Goal: Task Accomplishment & Management: Manage account settings

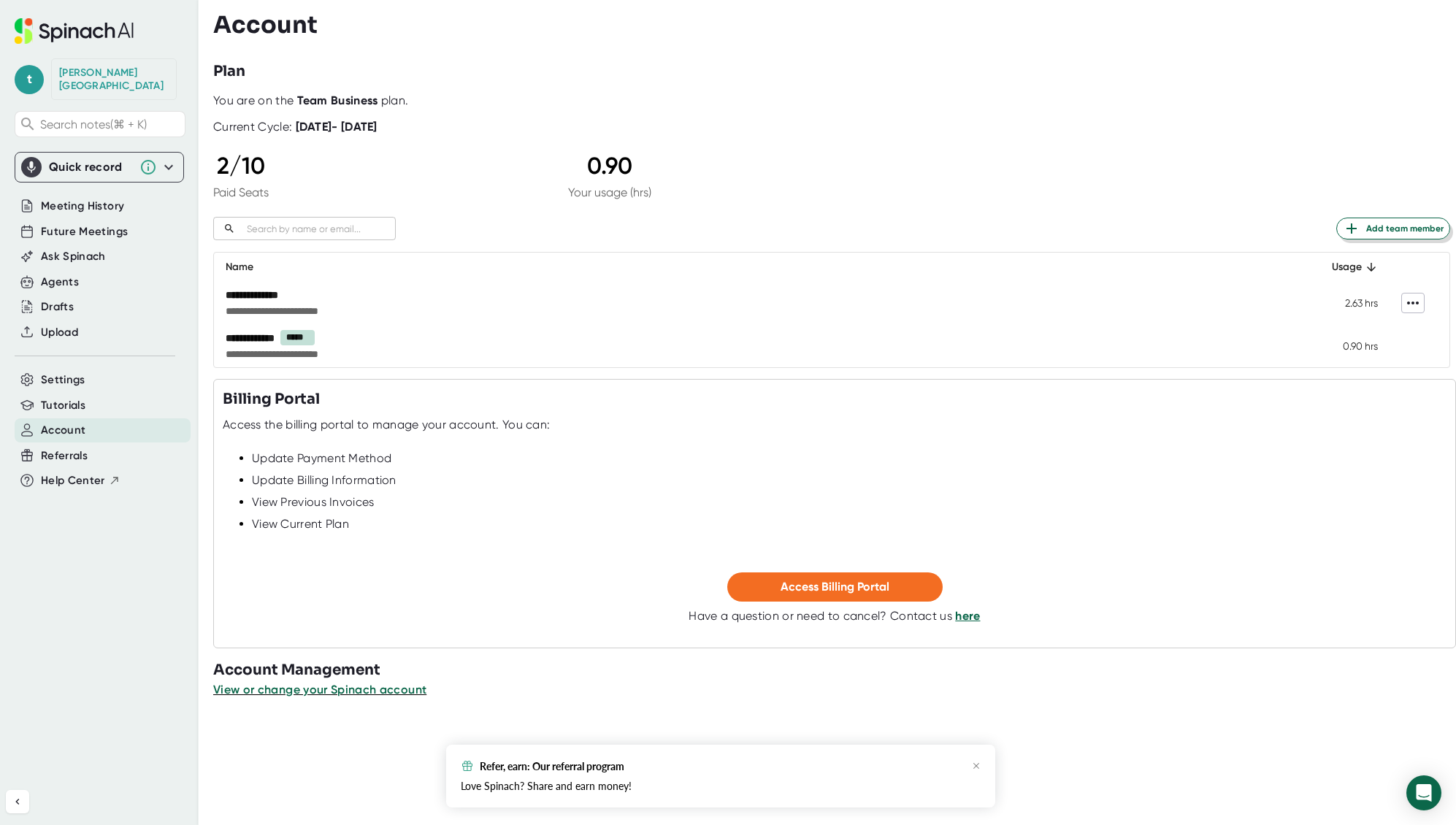
click at [1388, 229] on span "Add team member" at bounding box center [1394, 228] width 100 height 17
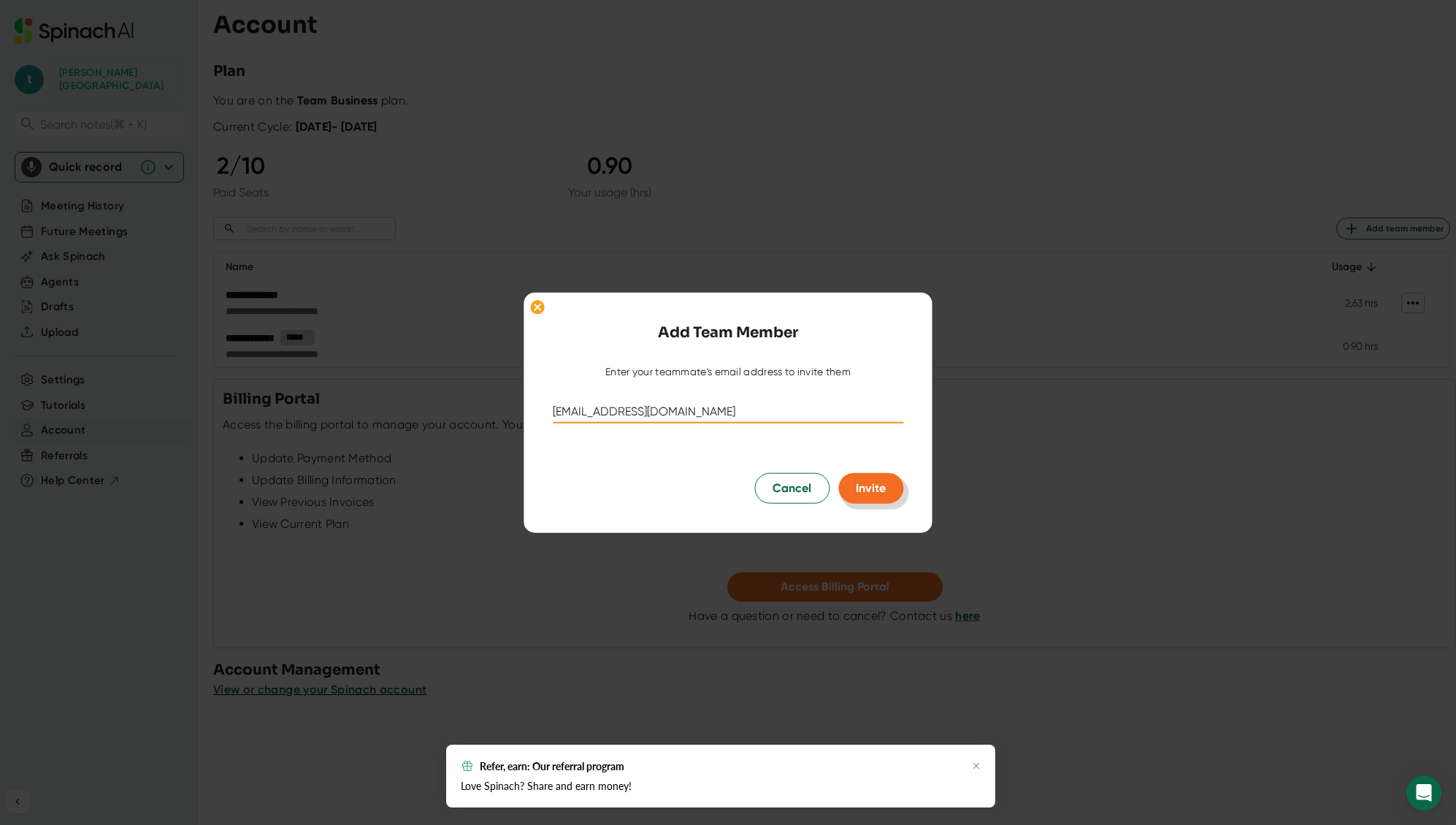
type input "jmcintyre@aboutsage.com"
click at [867, 486] on span "Invite" at bounding box center [870, 488] width 30 height 14
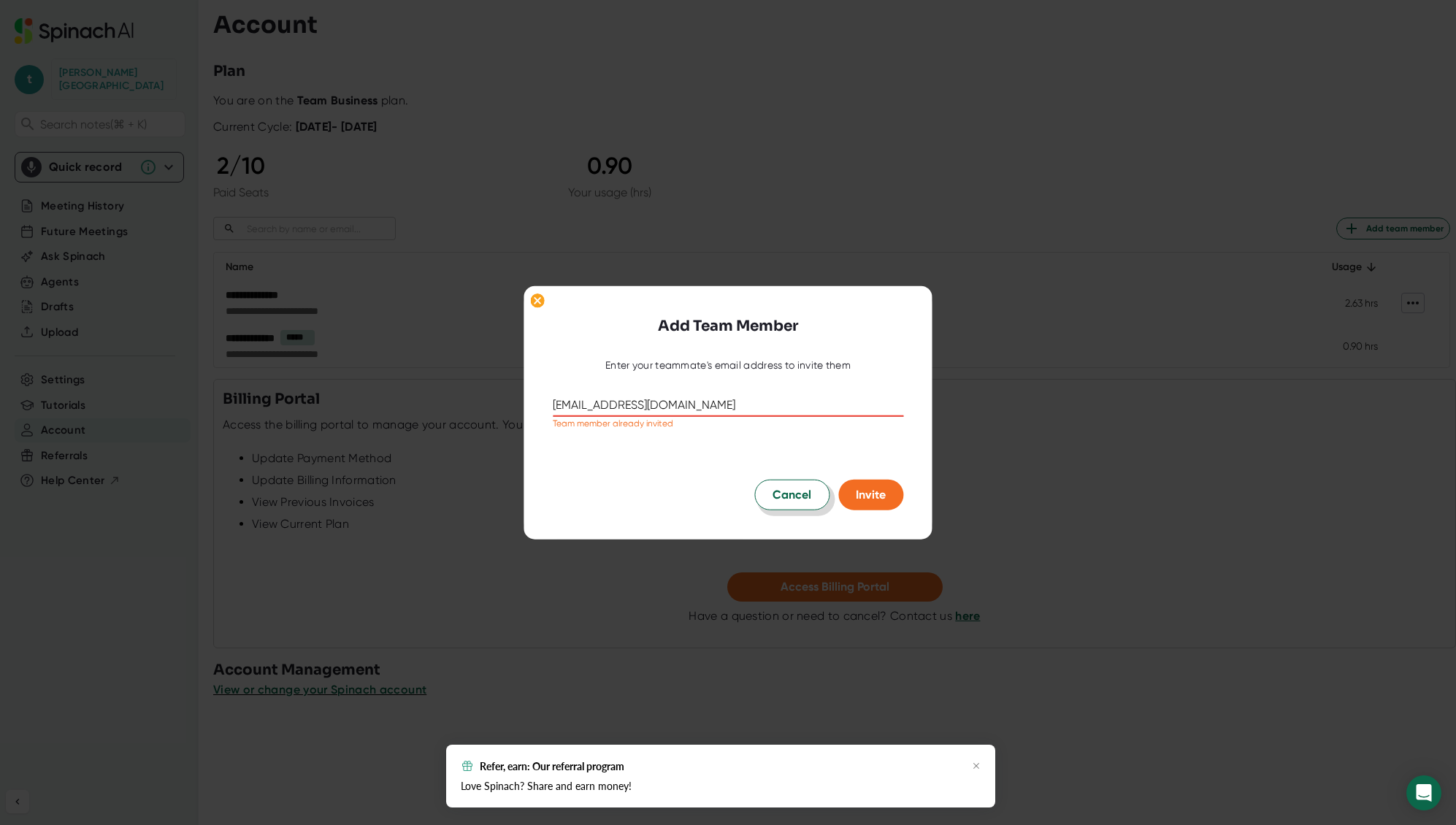
click at [780, 503] on span "Cancel" at bounding box center [792, 494] width 39 height 17
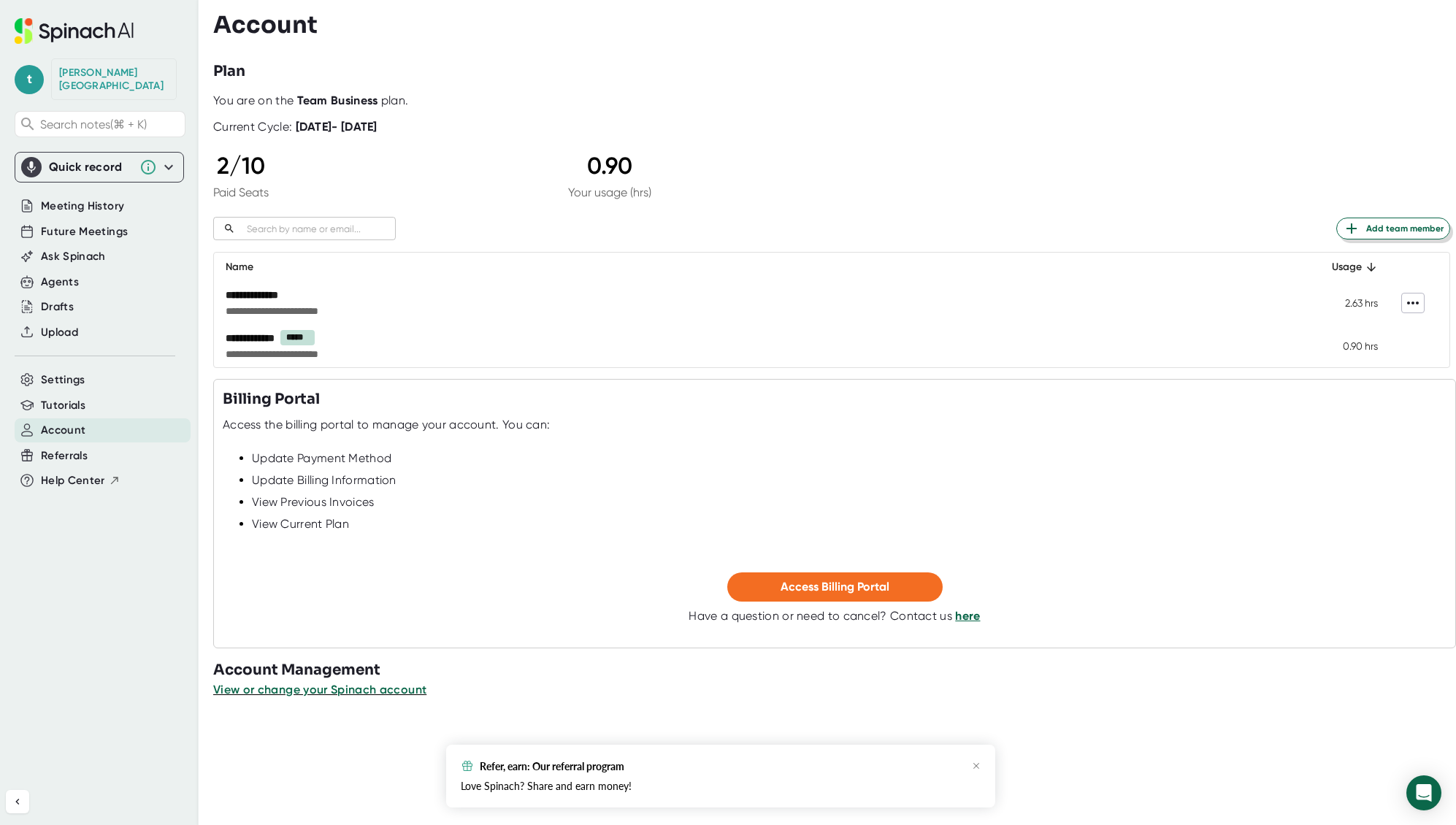
click at [1391, 223] on span "Add team member" at bounding box center [1394, 228] width 100 height 17
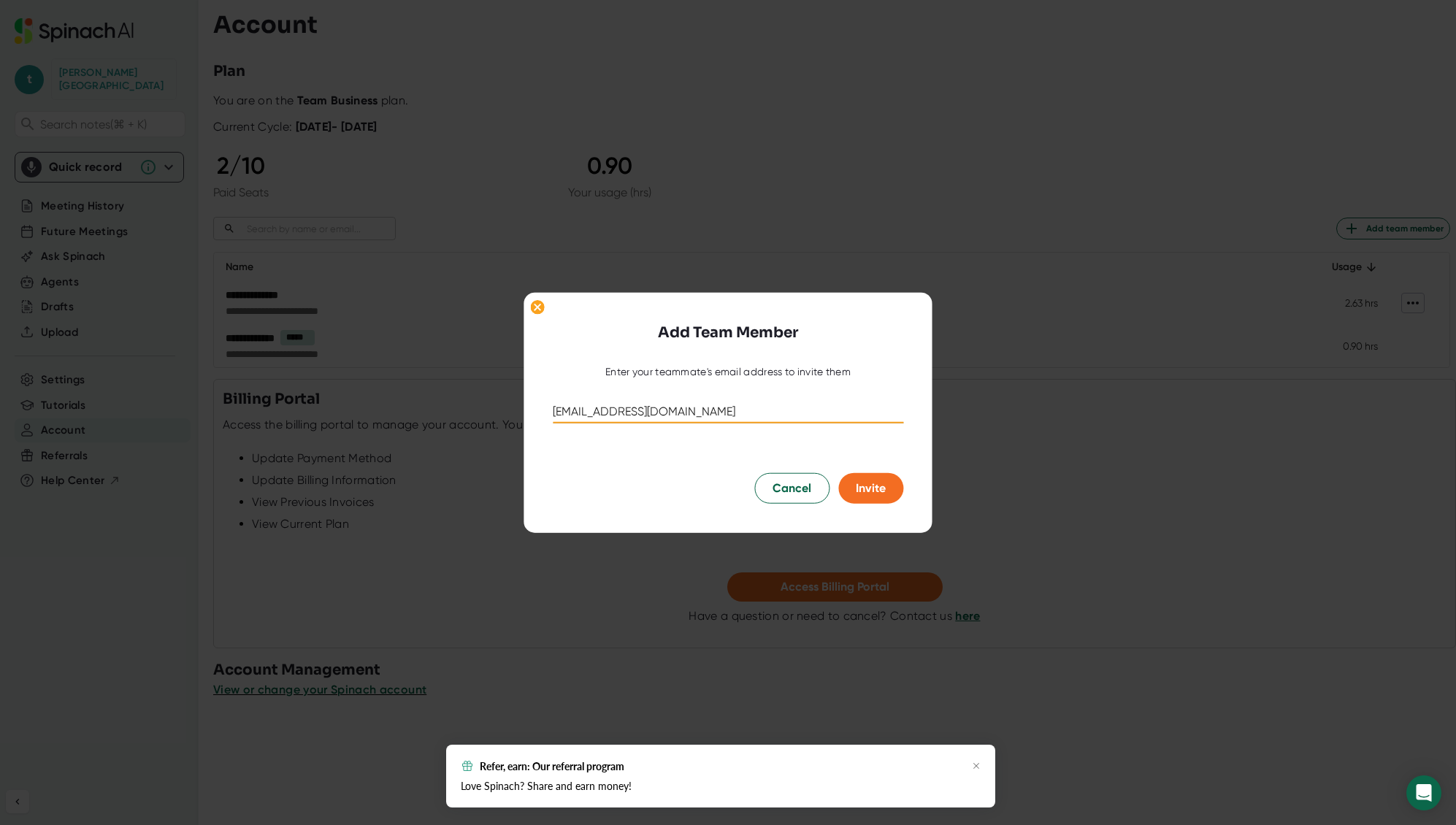
click at [608, 411] on input "dgorodetsi@aboutsage.com" at bounding box center [728, 411] width 351 height 24
type input "dgorodetski@aboutsage.com"
click at [860, 487] on span "Invite" at bounding box center [870, 488] width 30 height 14
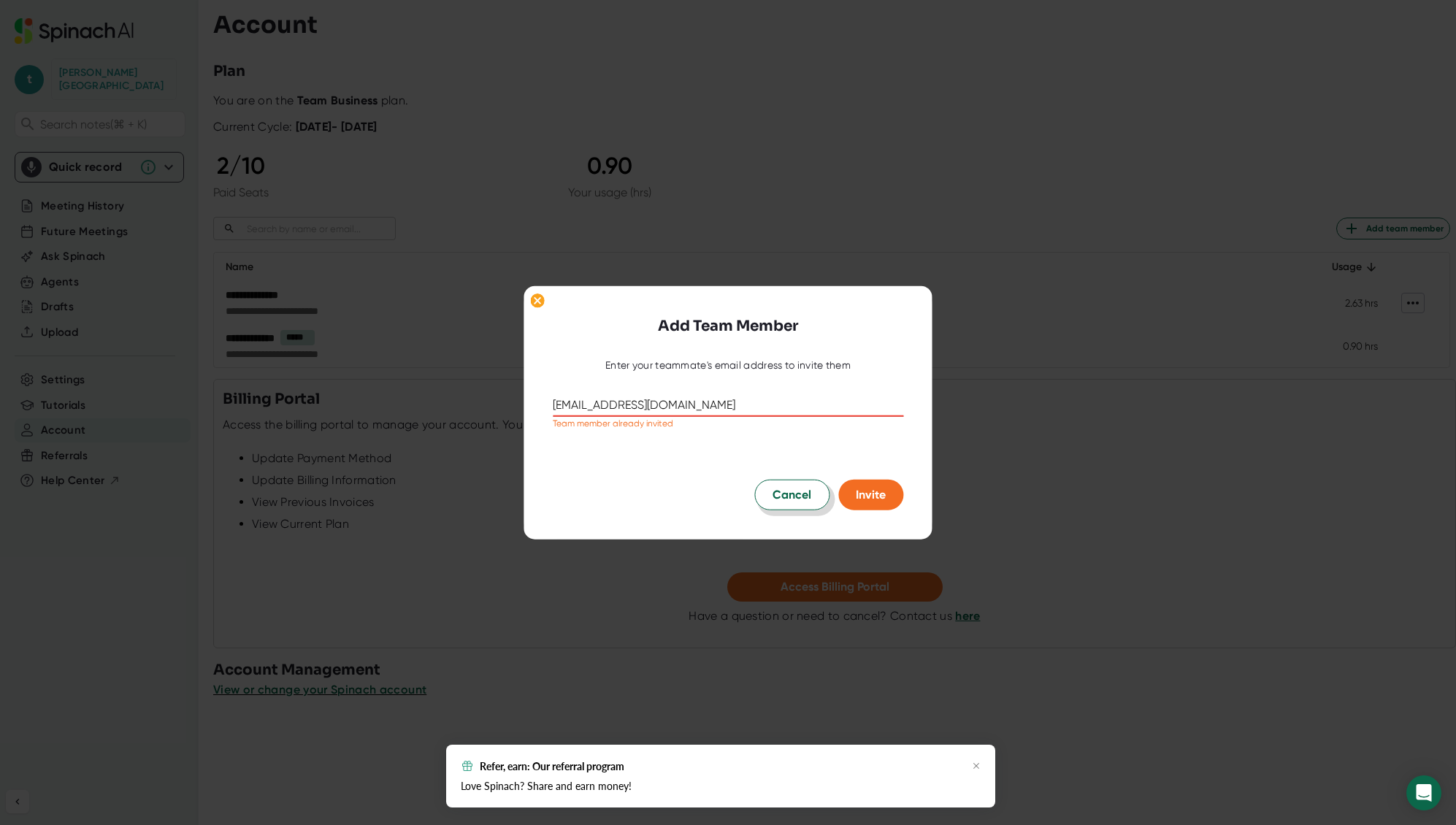
click at [774, 493] on span "Cancel" at bounding box center [792, 494] width 39 height 17
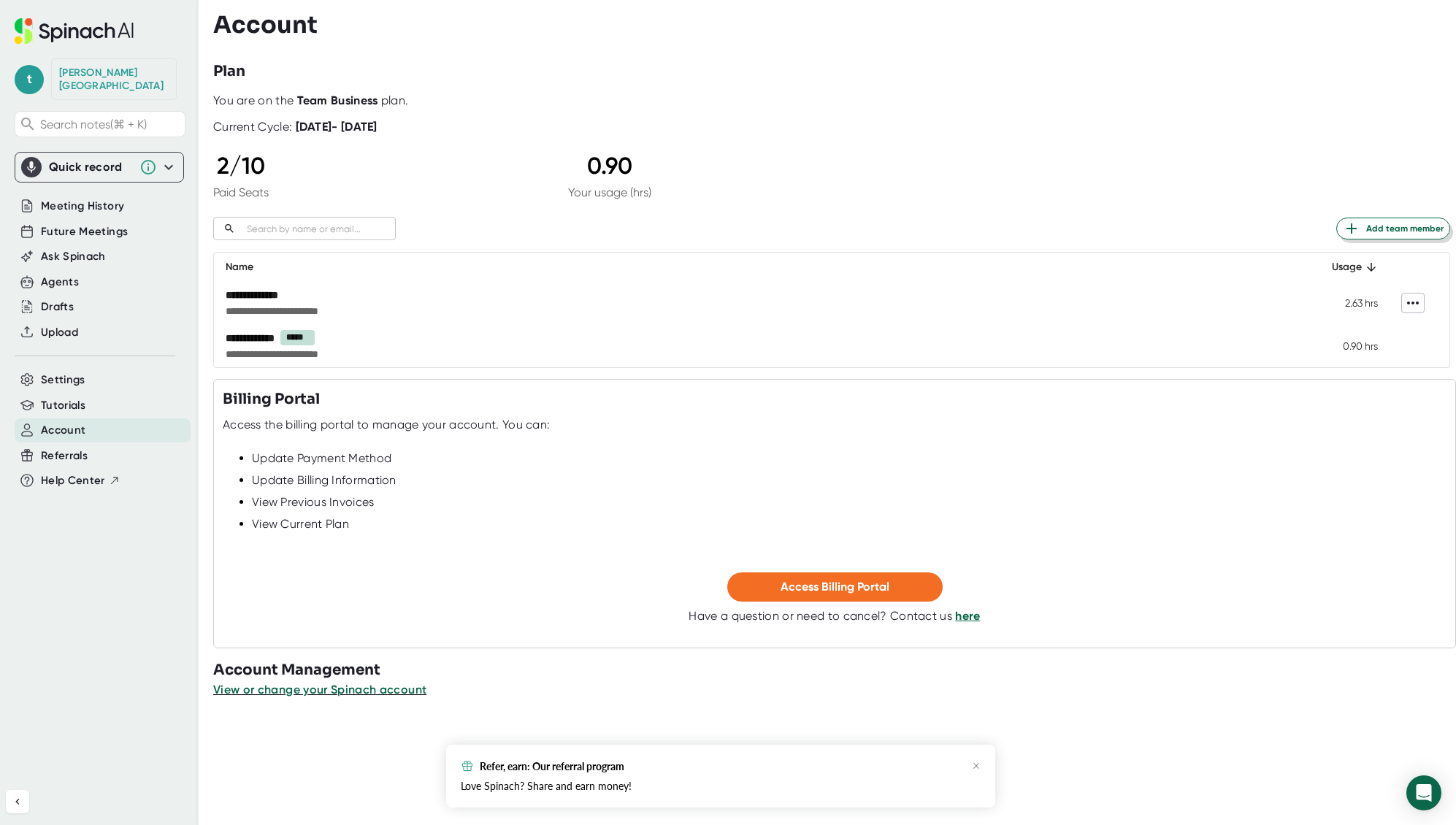
click at [1400, 232] on span "Add team member" at bounding box center [1394, 228] width 100 height 17
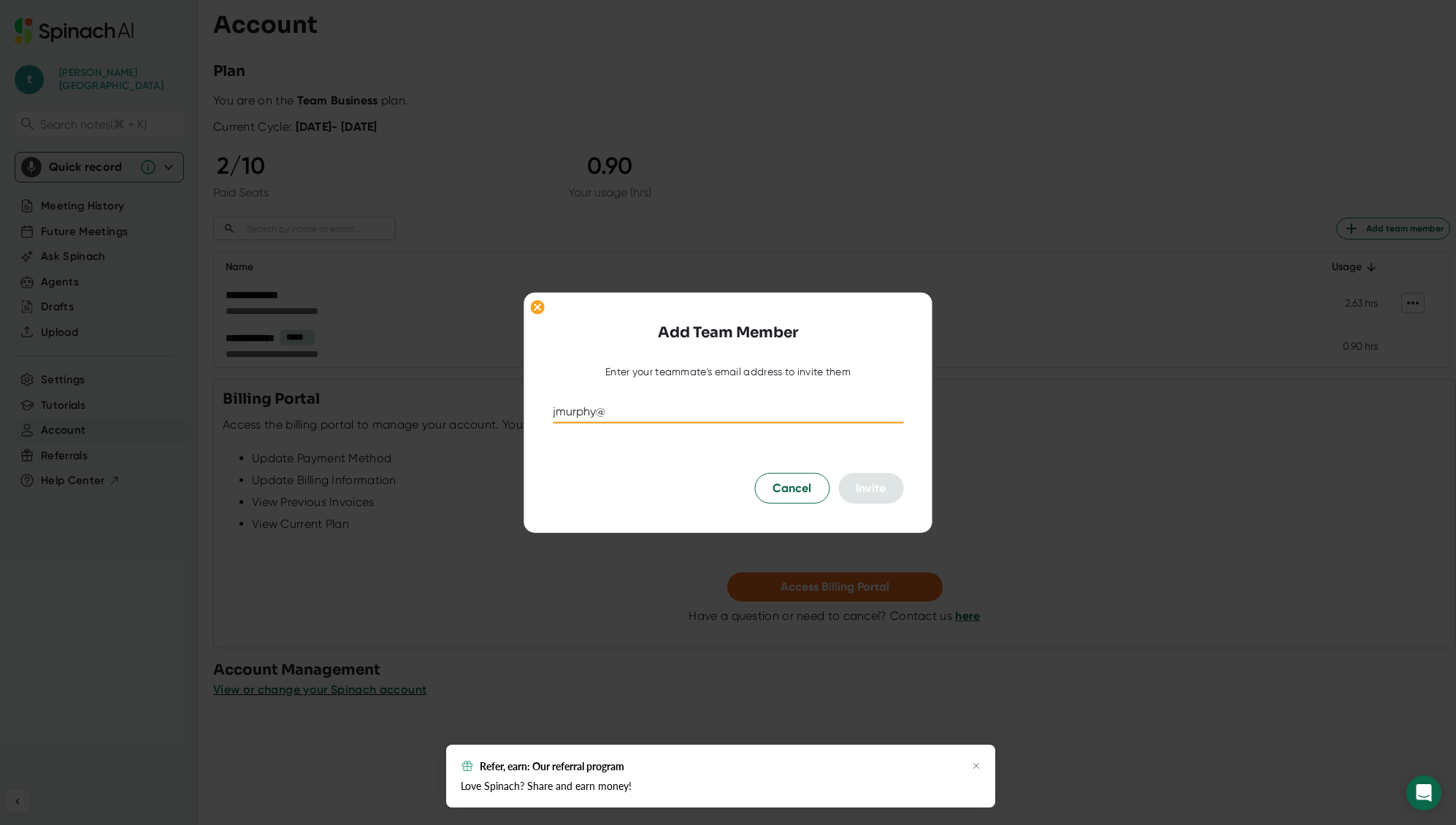
paste input "aboutsage.com"
type input "jmurphy@aboutsage.com"
click at [871, 484] on span "Invite" at bounding box center [870, 488] width 30 height 14
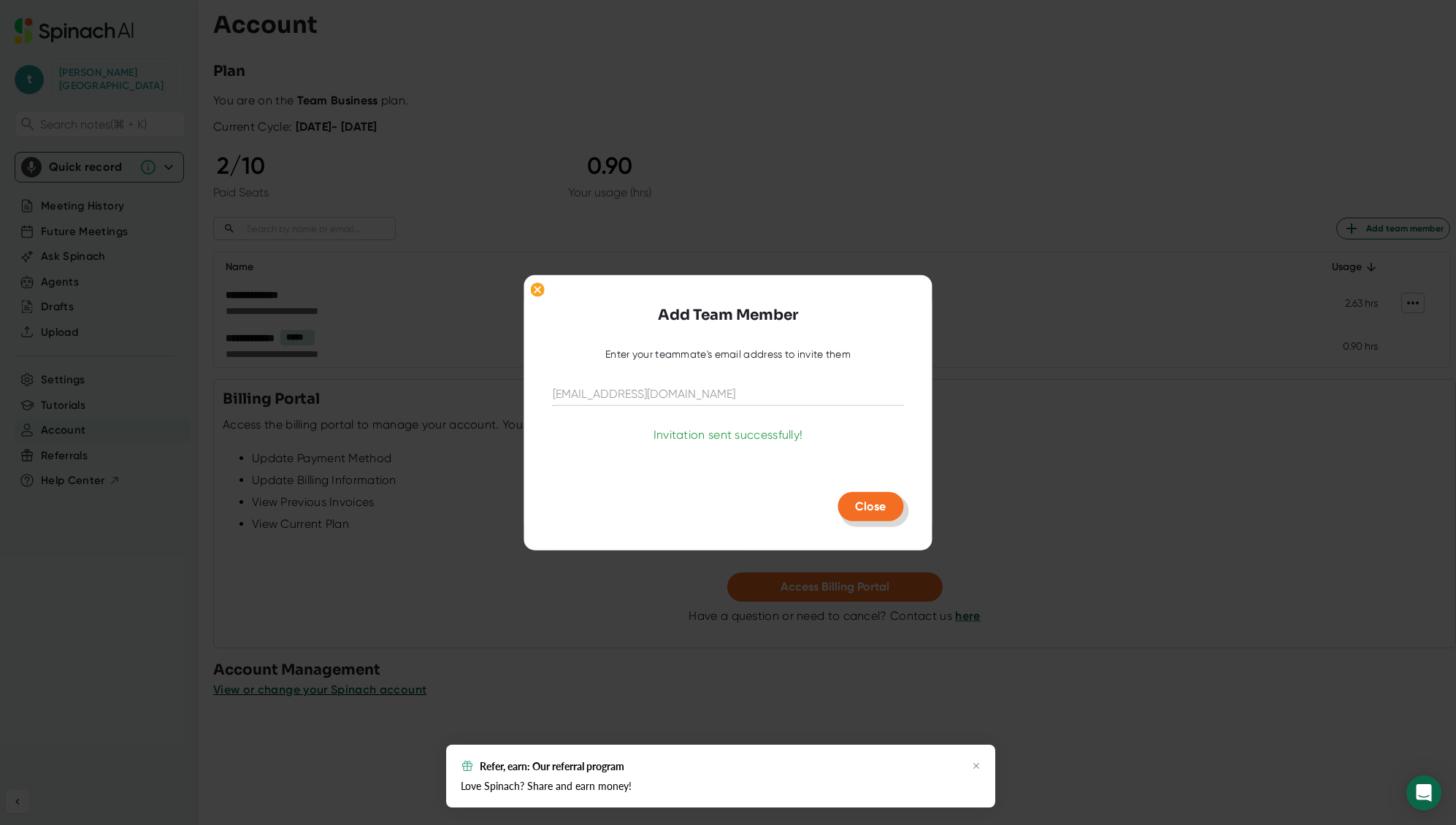
click at [874, 509] on span "Close" at bounding box center [870, 506] width 30 height 14
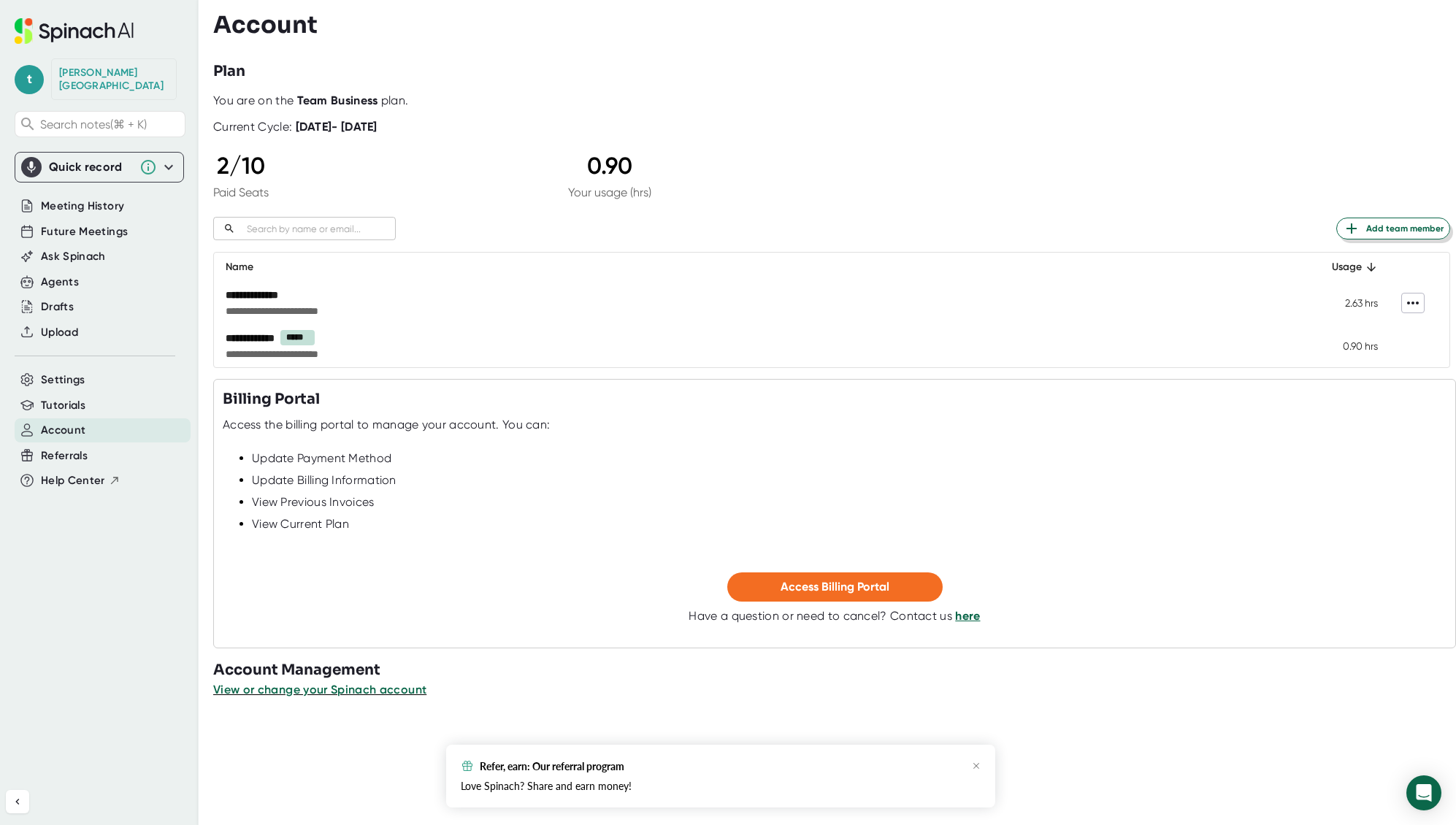
click at [1387, 229] on span "Add team member" at bounding box center [1394, 228] width 100 height 17
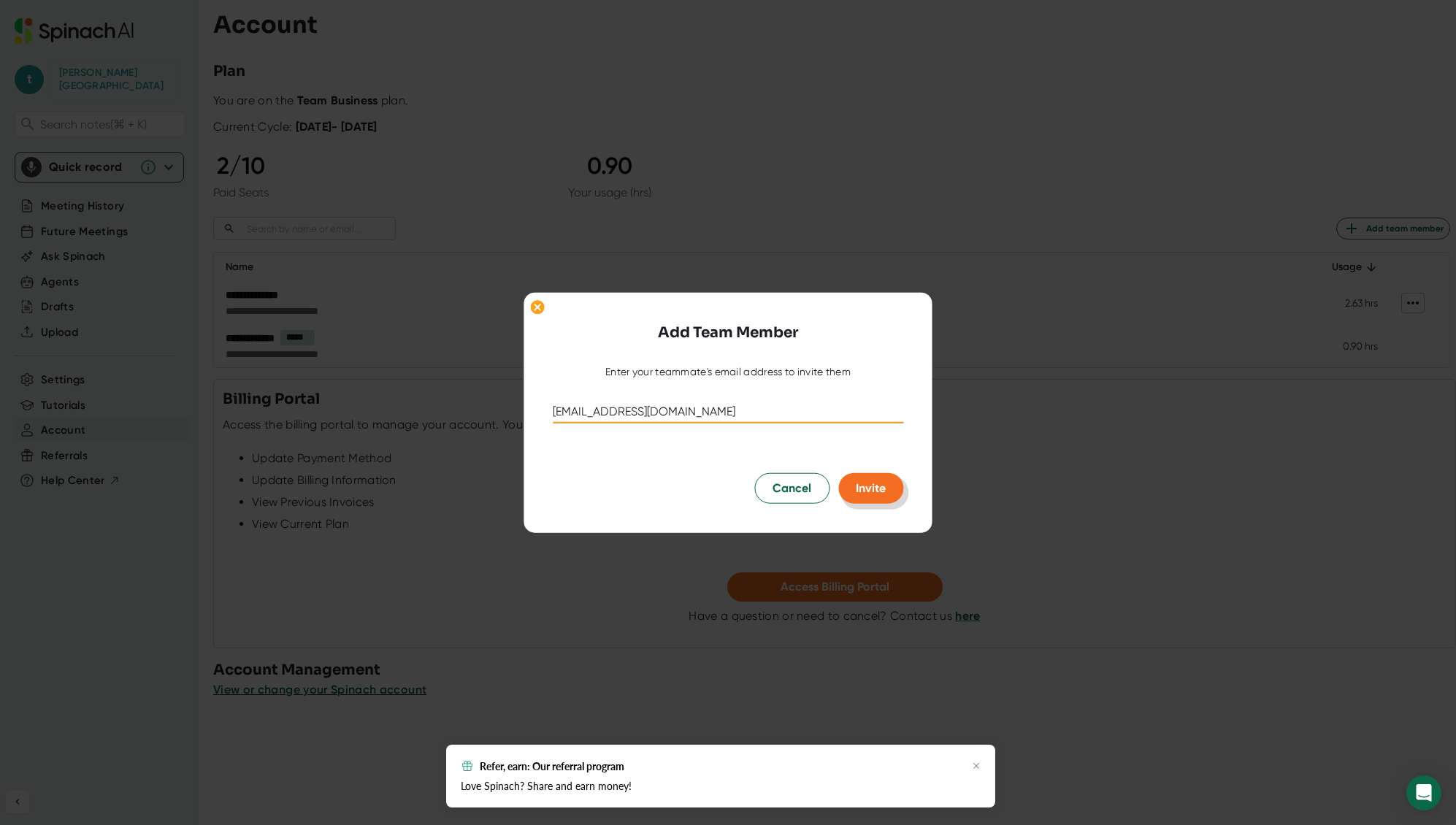
type input "dtruong@aboutsage.com"
click at [881, 490] on span "Invite" at bounding box center [870, 488] width 30 height 14
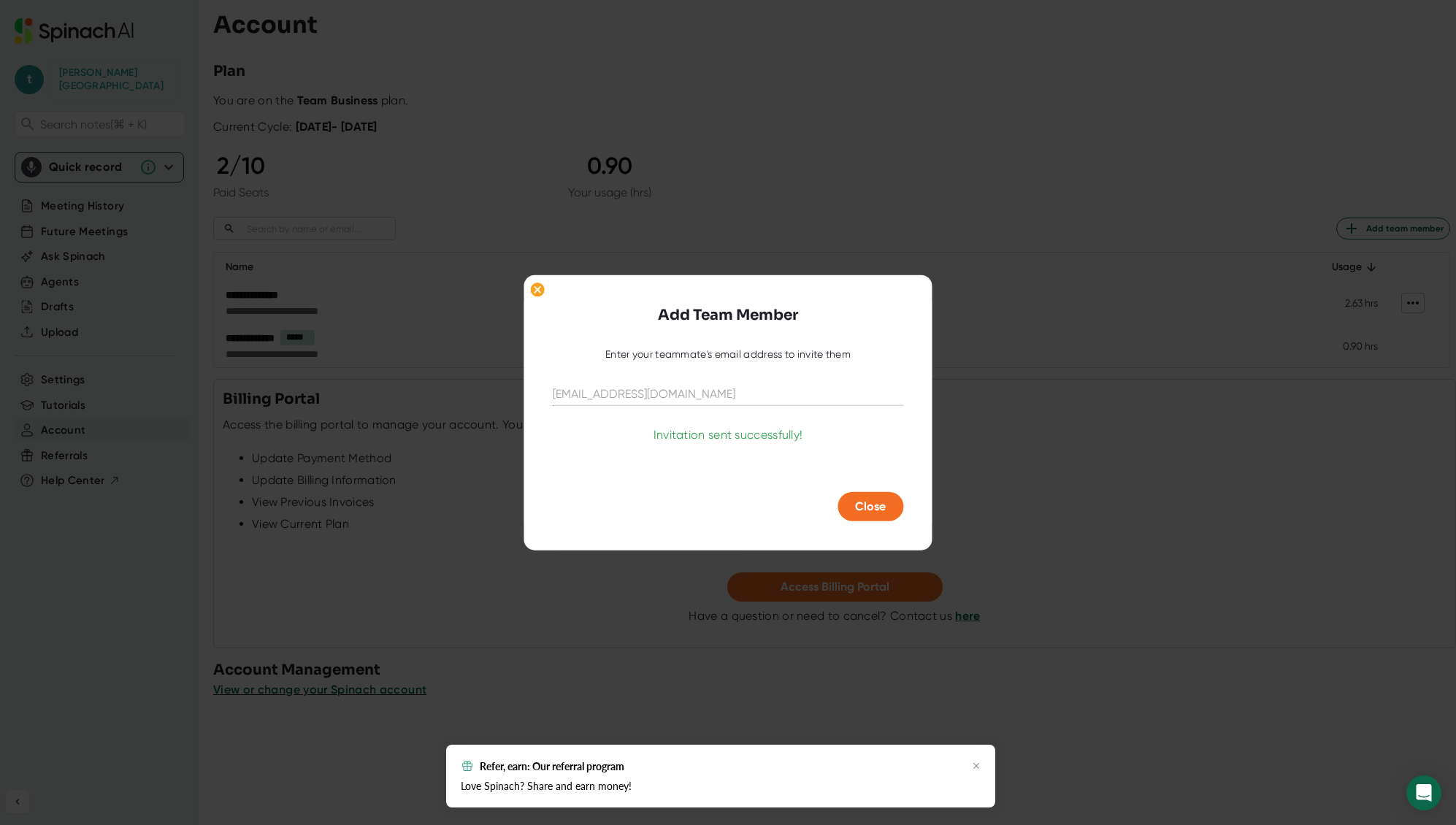
click at [858, 497] on button "Close" at bounding box center [870, 506] width 65 height 29
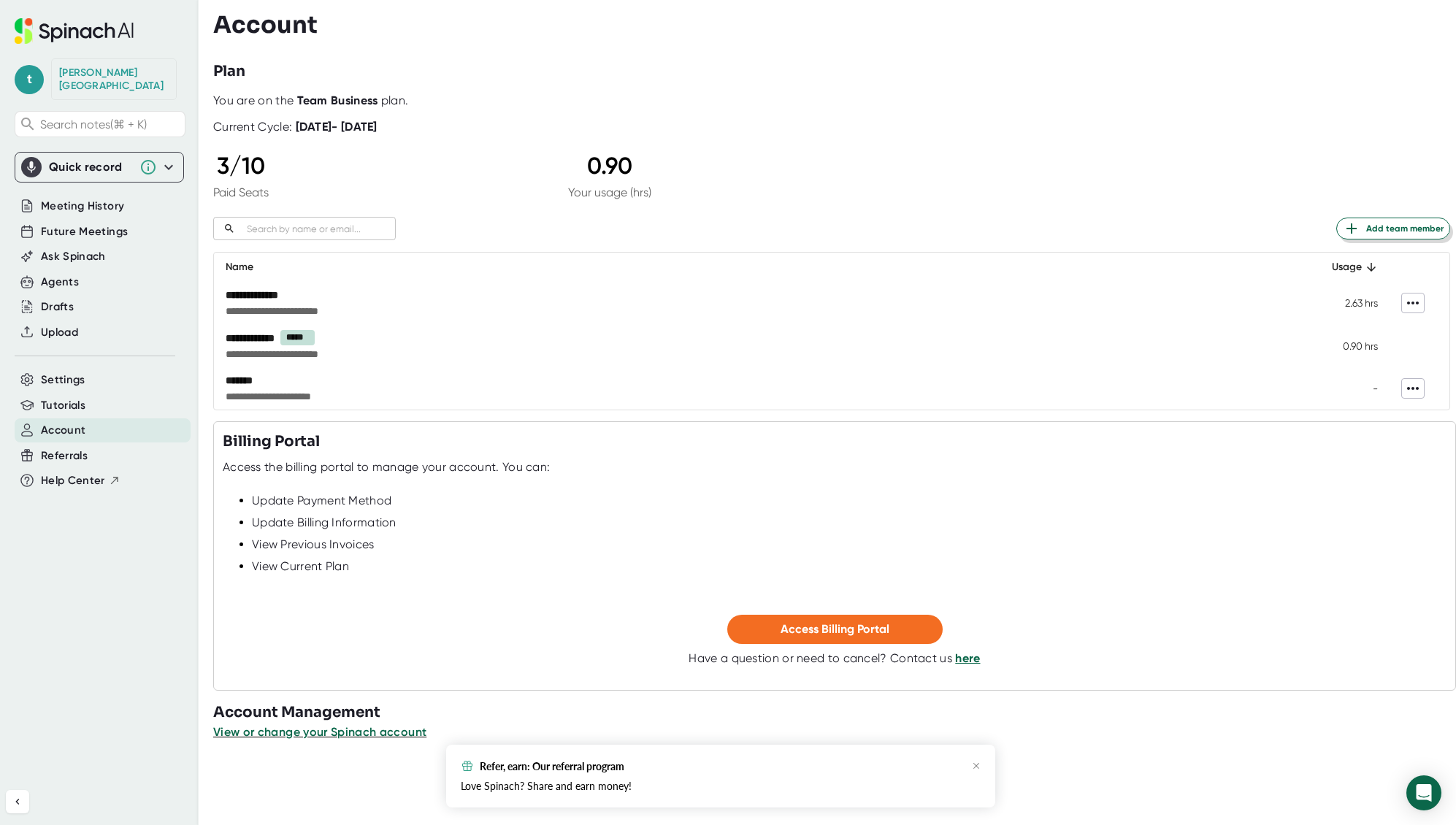
click at [1377, 229] on span "Add team member" at bounding box center [1394, 228] width 100 height 17
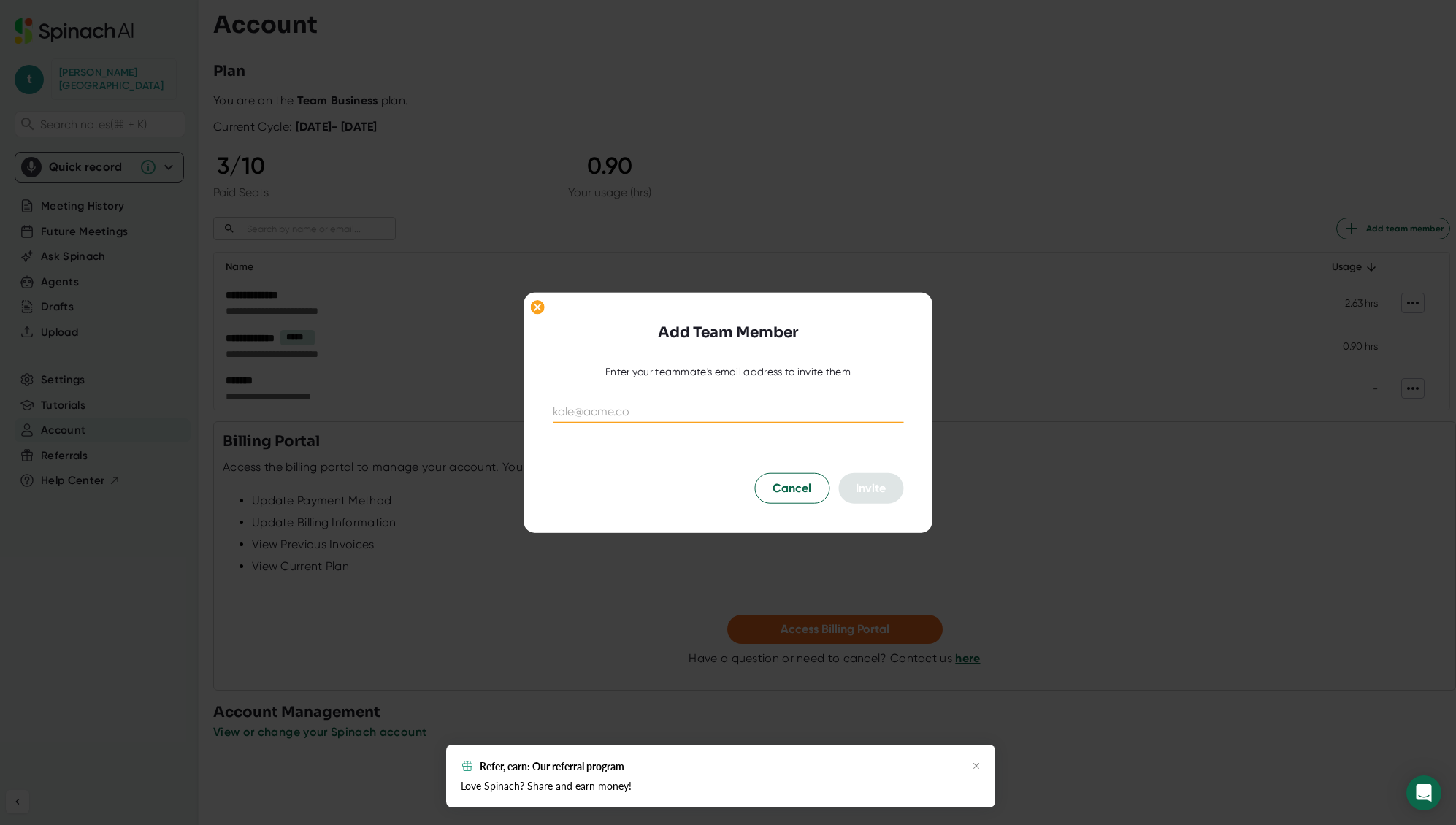
paste input "slanphere@aboutsage.com"
type input "slanphere@aboutsage.com"
click at [870, 484] on span "Invite" at bounding box center [870, 488] width 30 height 14
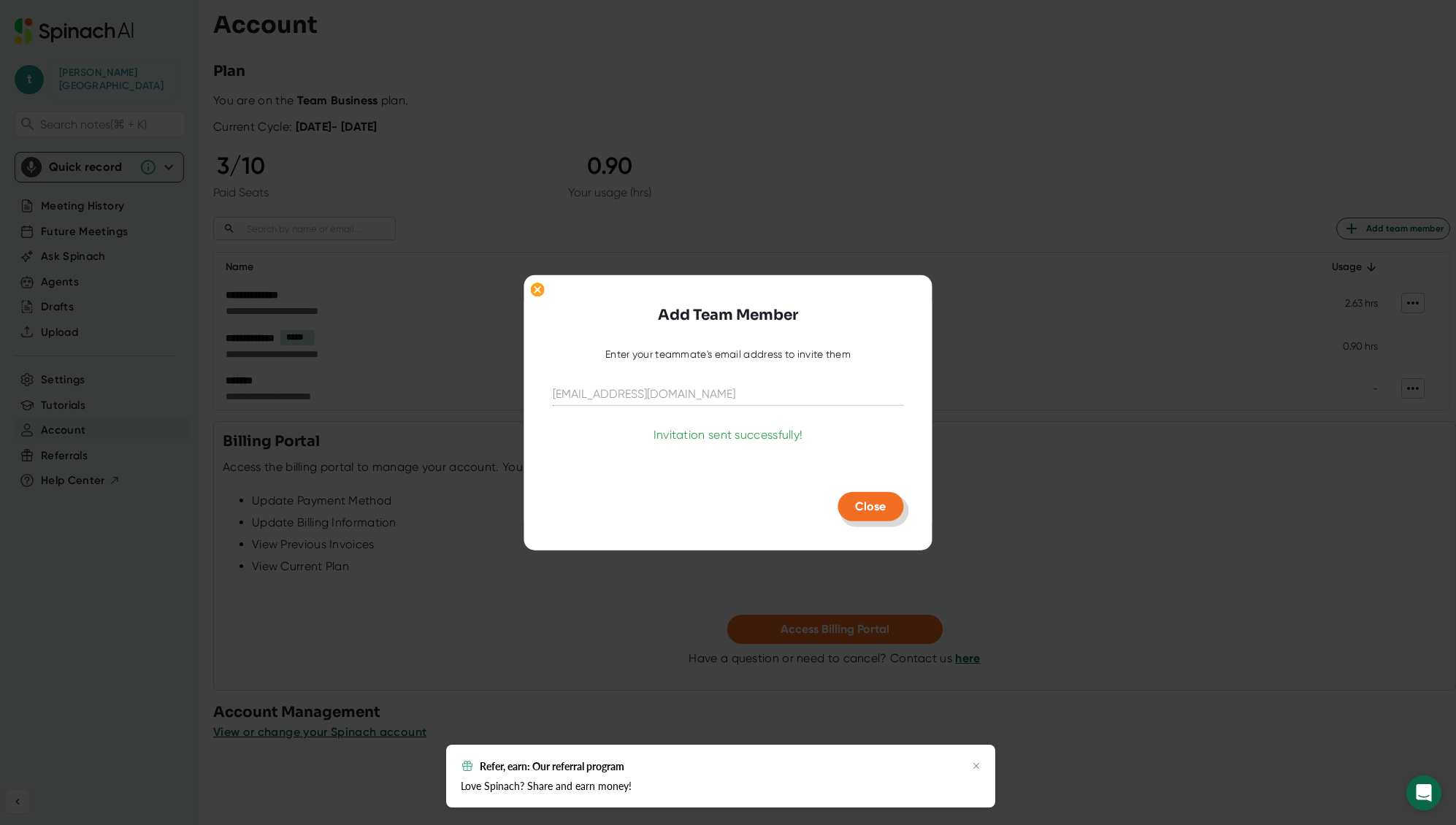
click at [872, 500] on span "Close" at bounding box center [870, 506] width 30 height 14
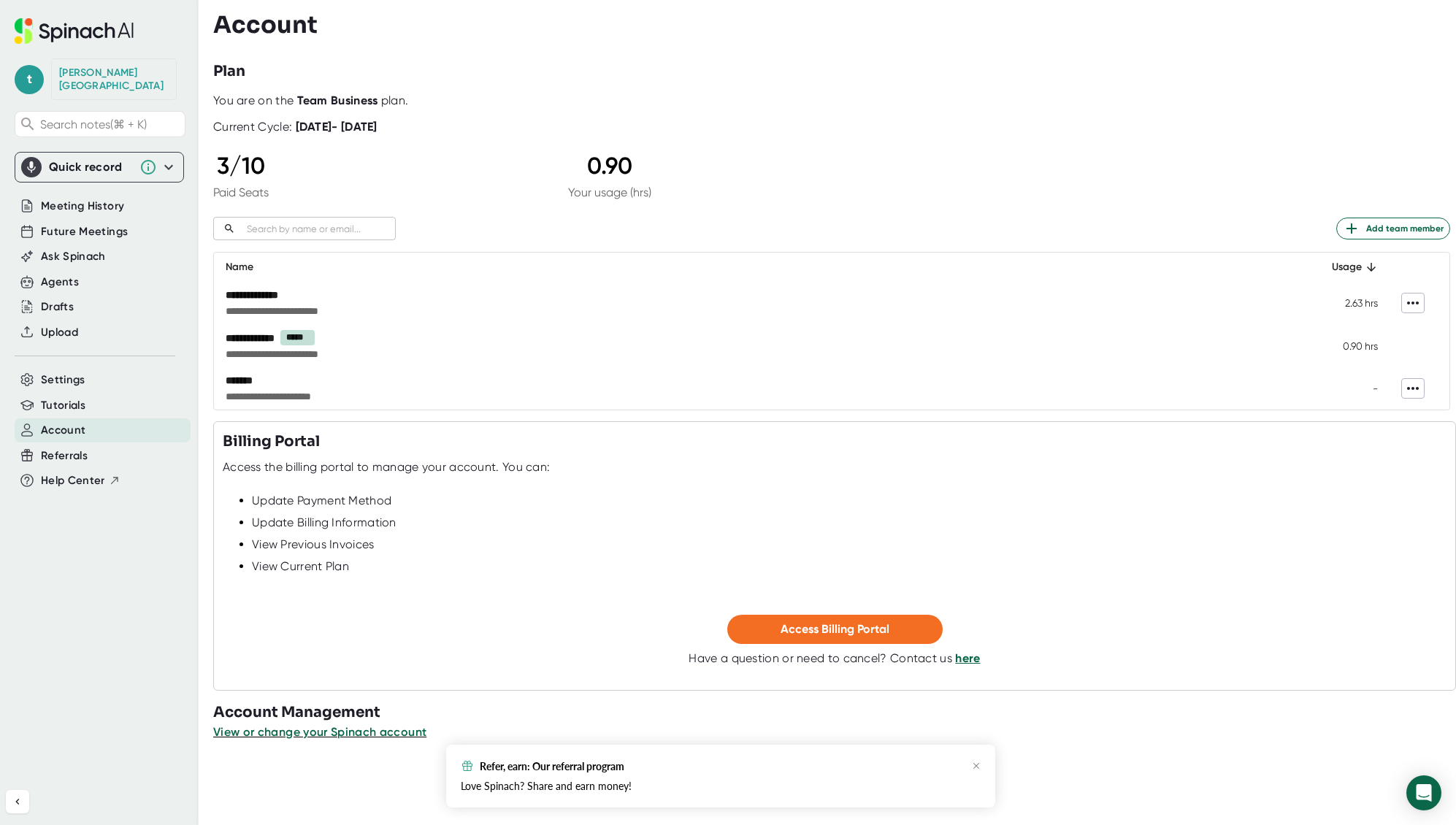
click at [817, 157] on div "**********" at bounding box center [831, 252] width 1237 height 317
click at [1407, 386] on icon at bounding box center [1413, 388] width 17 height 17
click at [1266, 497] on div at bounding box center [728, 412] width 1456 height 825
click at [1271, 500] on div "Remove" at bounding box center [728, 427] width 1456 height 795
click at [1390, 228] on span "Add team member" at bounding box center [1394, 228] width 100 height 17
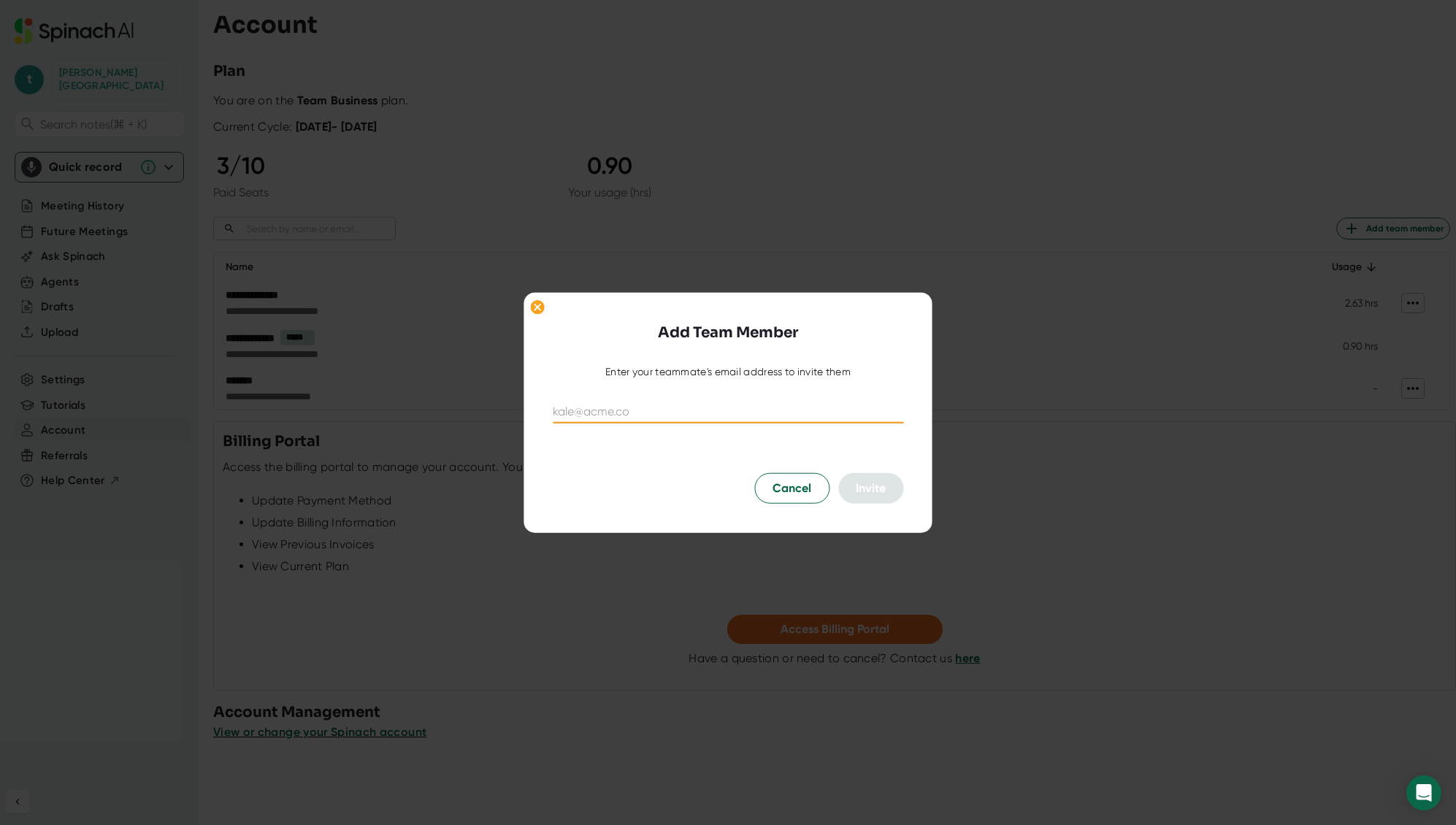
paste input "[EMAIL_ADDRESS][DOMAIN_NAME]"
type input "ebigley@aboutsage.com"
click at [872, 483] on span "Invite" at bounding box center [870, 488] width 30 height 14
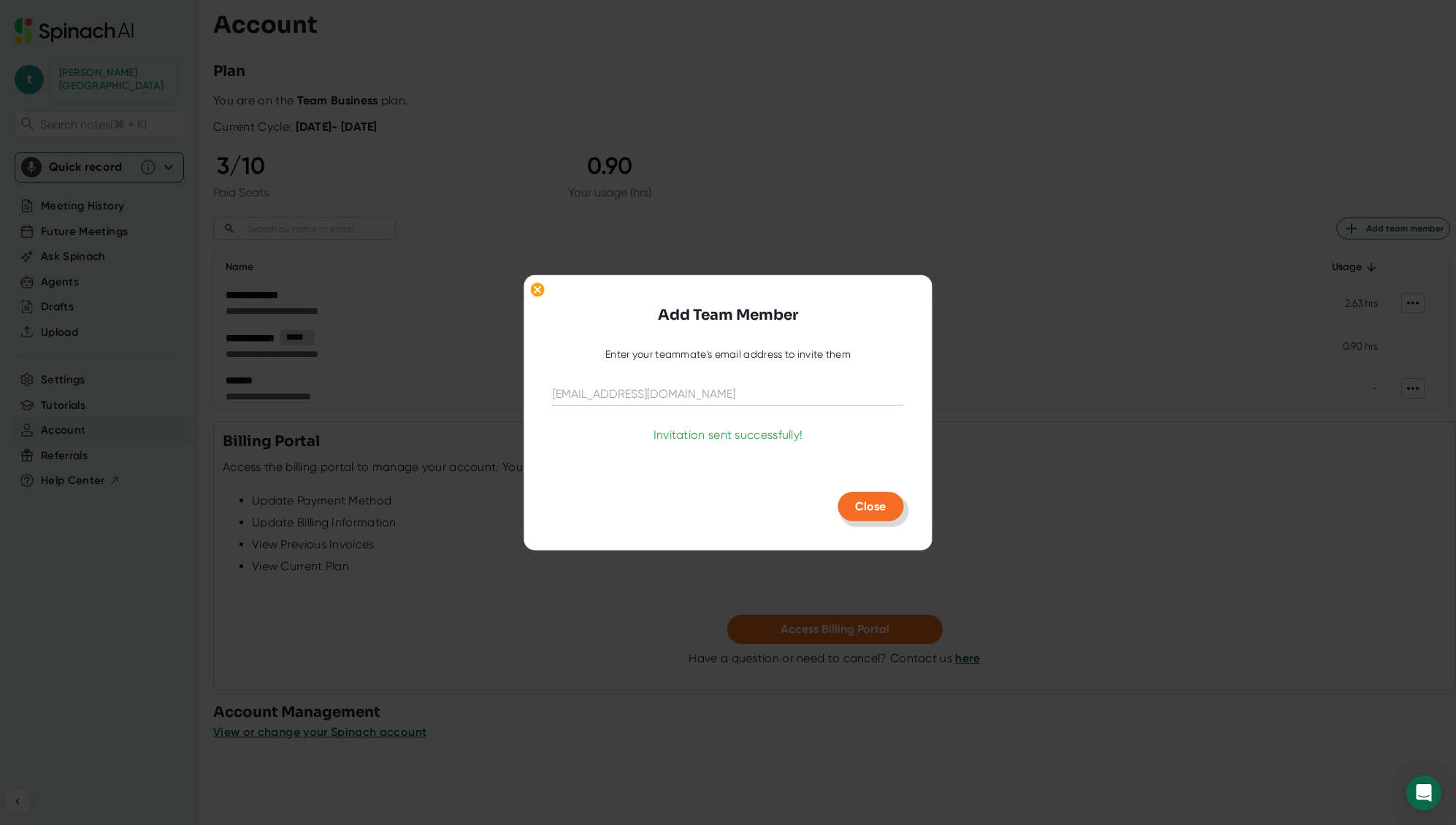
click at [891, 506] on button "Close" at bounding box center [870, 506] width 65 height 29
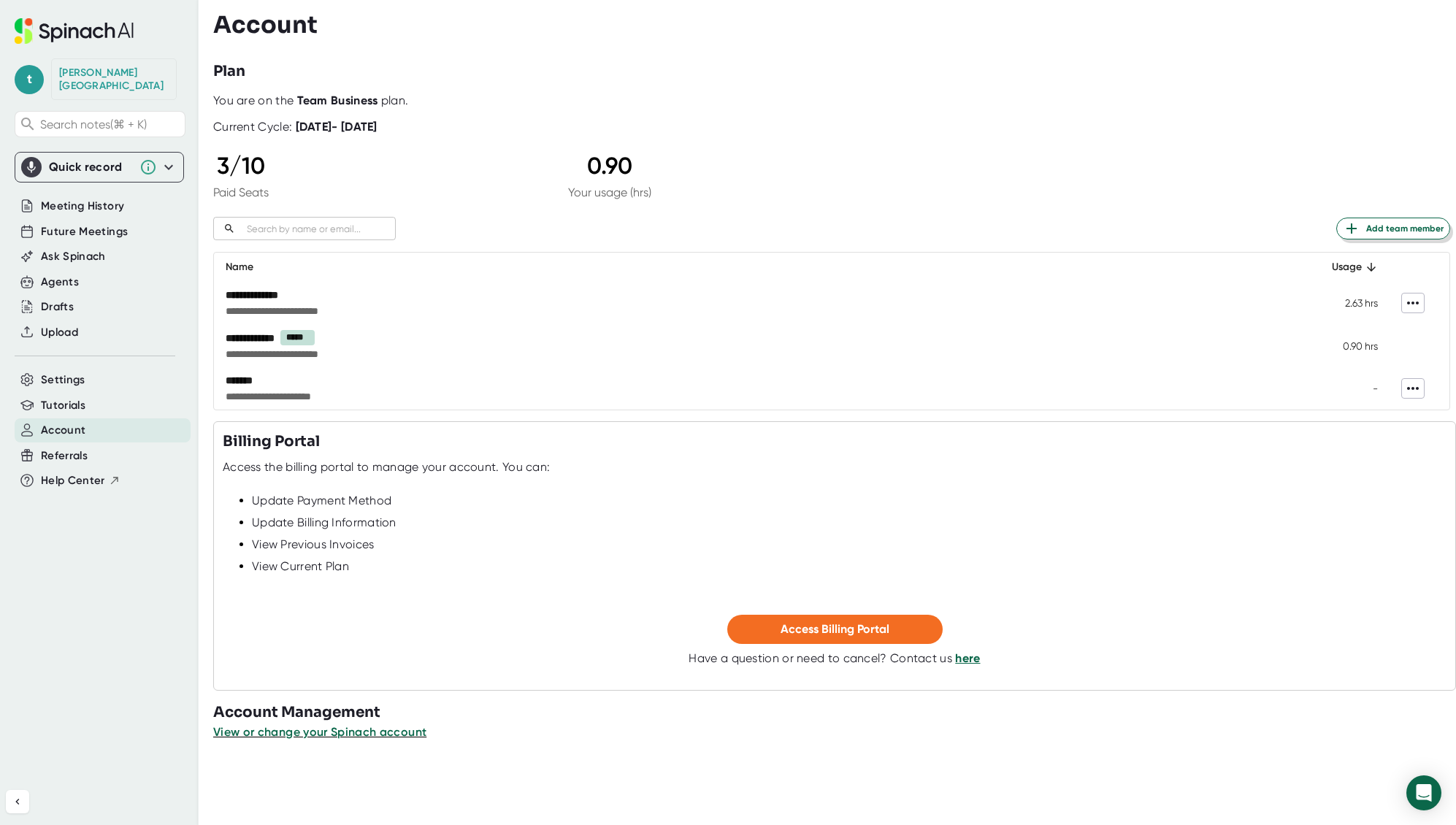
click at [1391, 230] on span "Add team member" at bounding box center [1394, 228] width 100 height 17
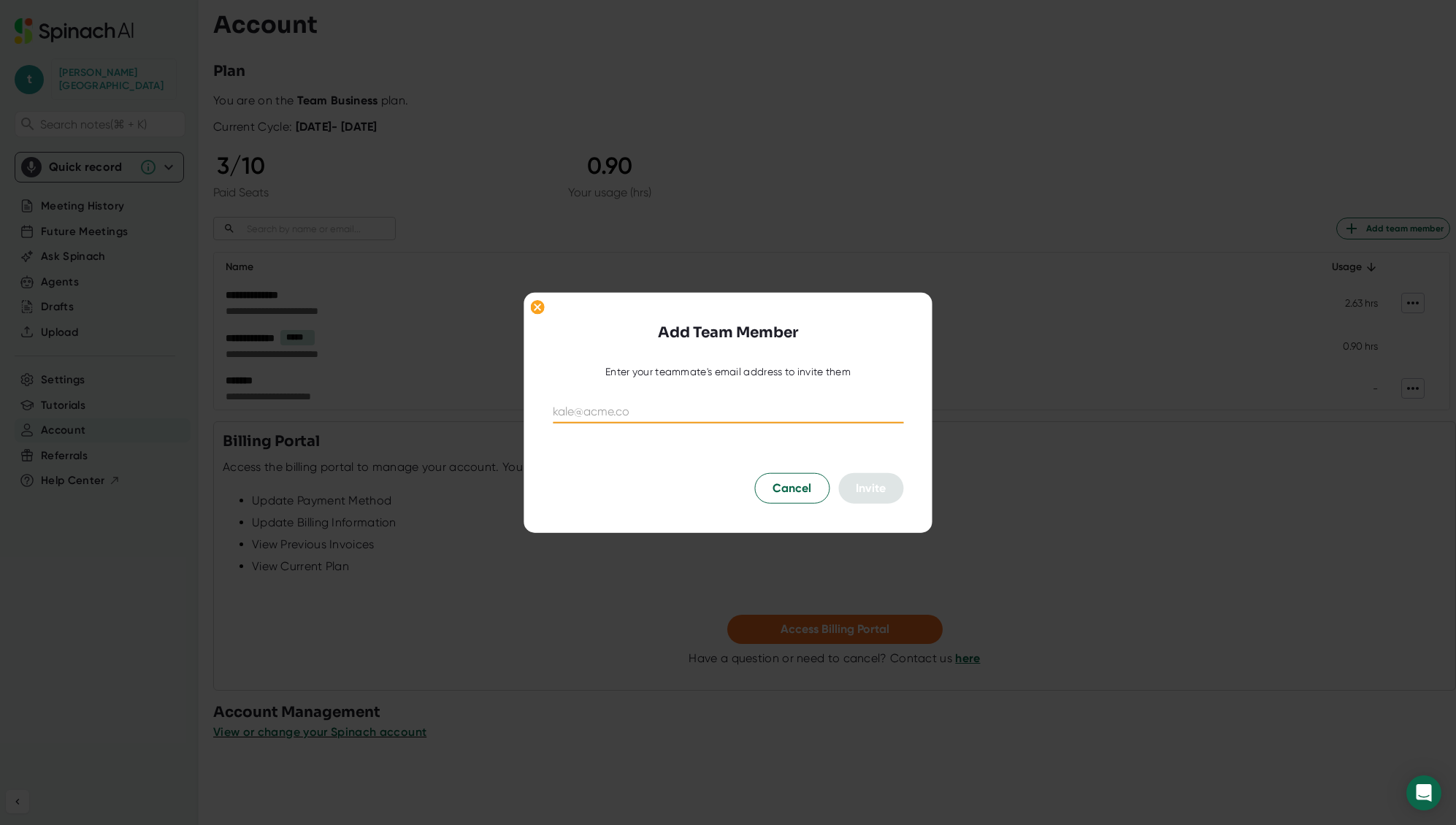
paste input "strager@aboutsage.com"
type input "strager@aboutsage.com"
click at [867, 482] on span "Invite" at bounding box center [870, 488] width 30 height 14
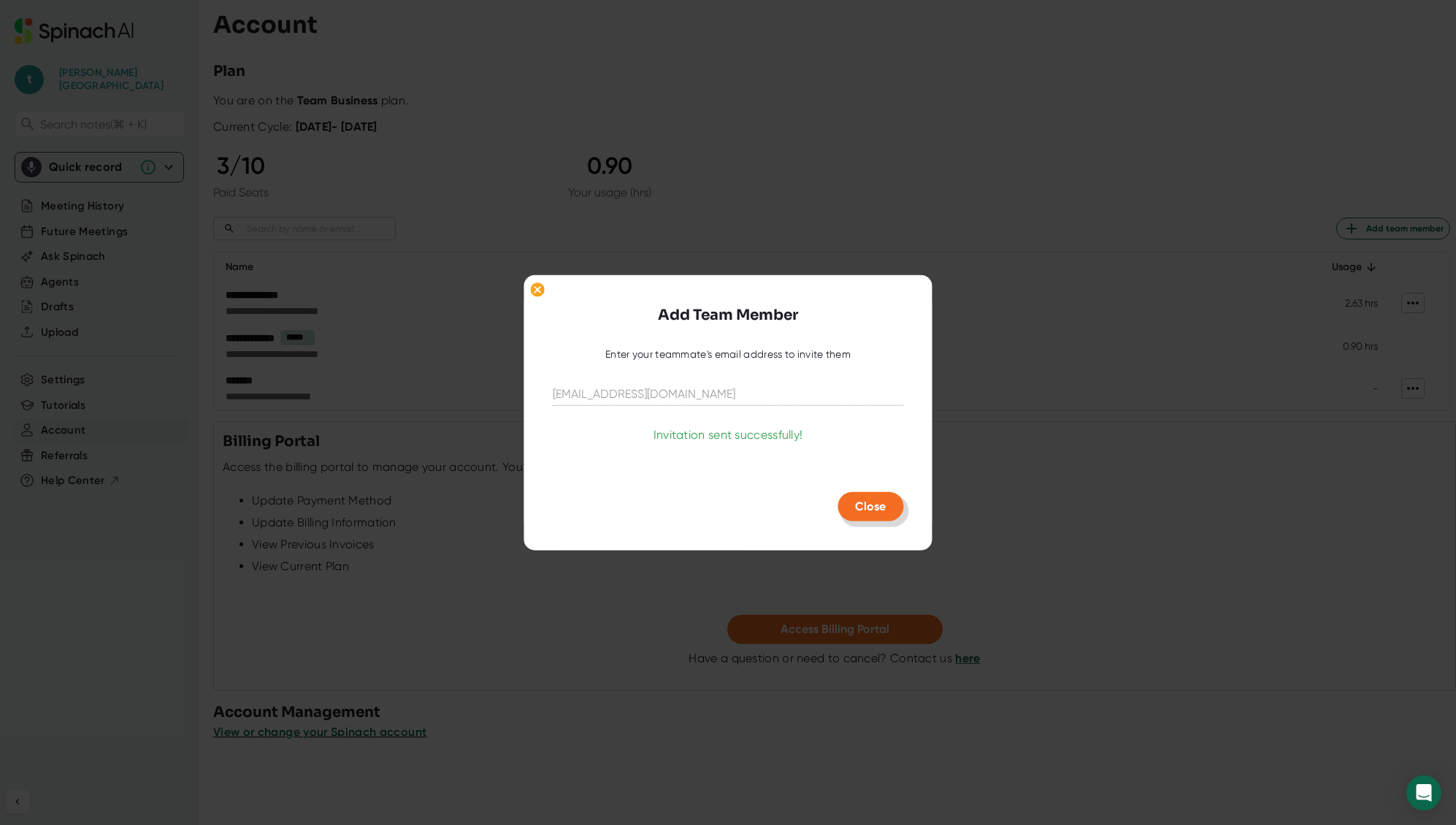
click at [885, 507] on span "Close" at bounding box center [870, 506] width 30 height 14
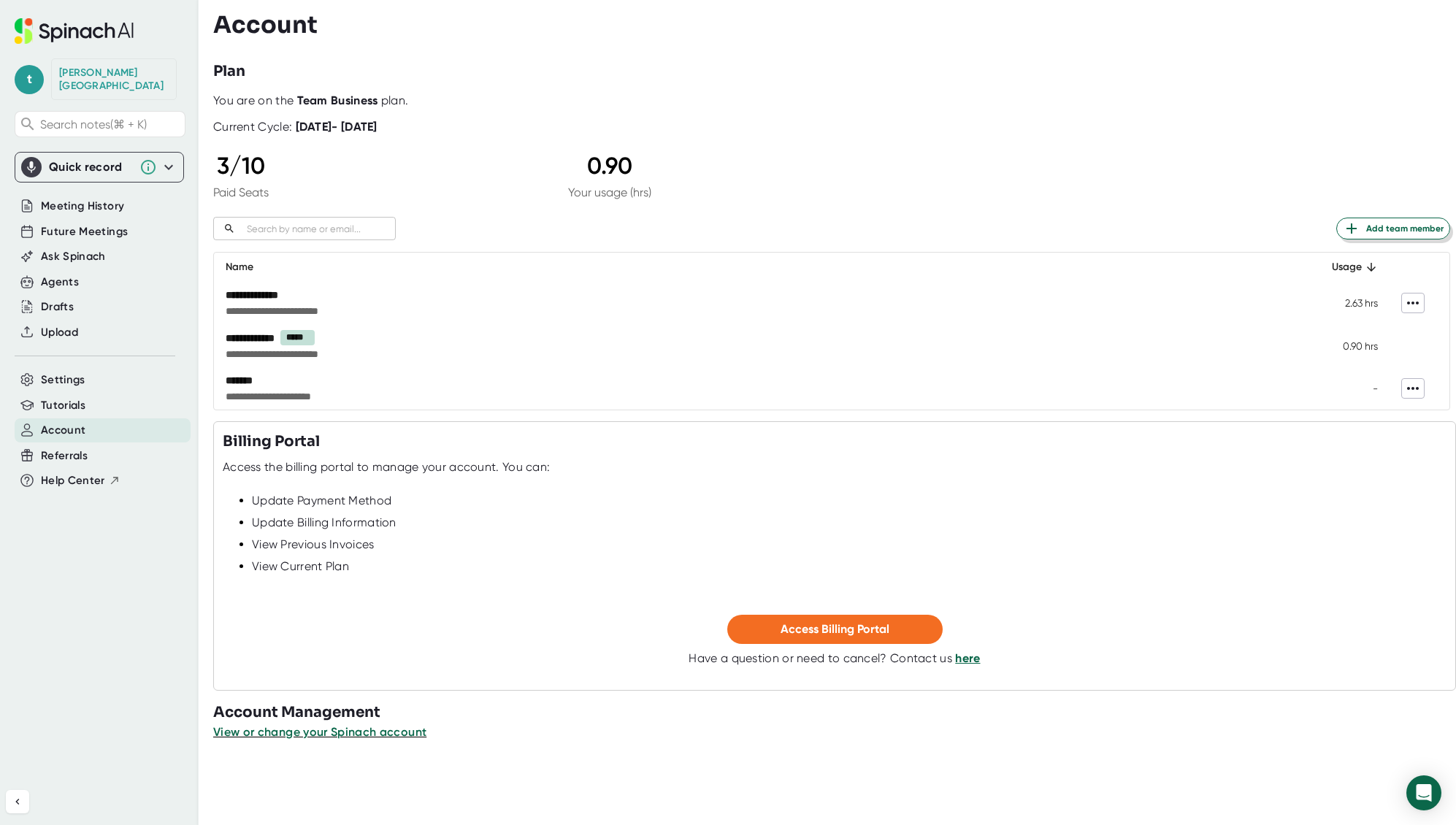
click at [1373, 230] on span "Add team member" at bounding box center [1394, 228] width 100 height 17
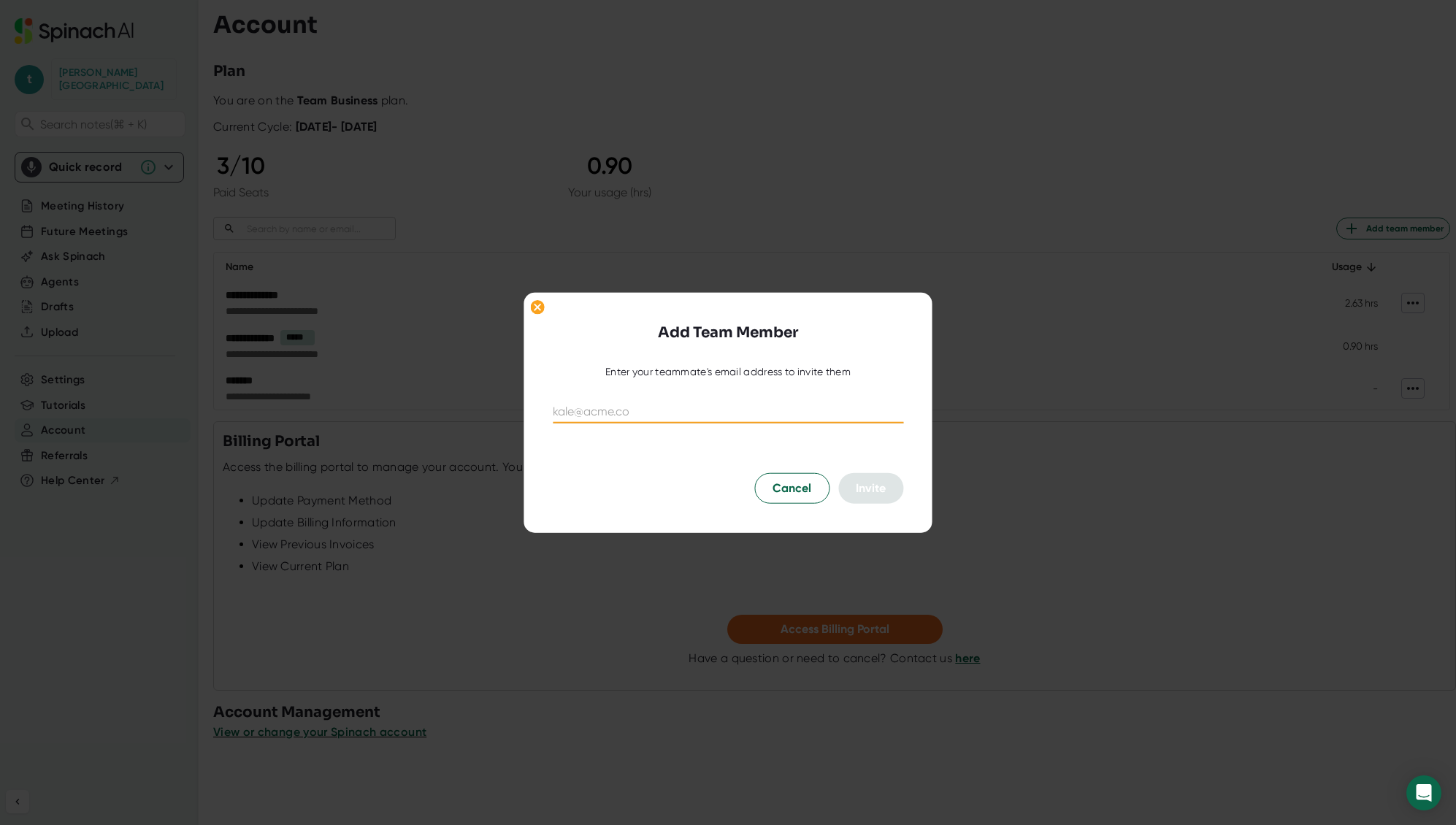
paste input "matkinson@aboutsage.com"
type input "matkinson@aboutsage.com"
click at [867, 493] on span "Invite" at bounding box center [870, 488] width 30 height 14
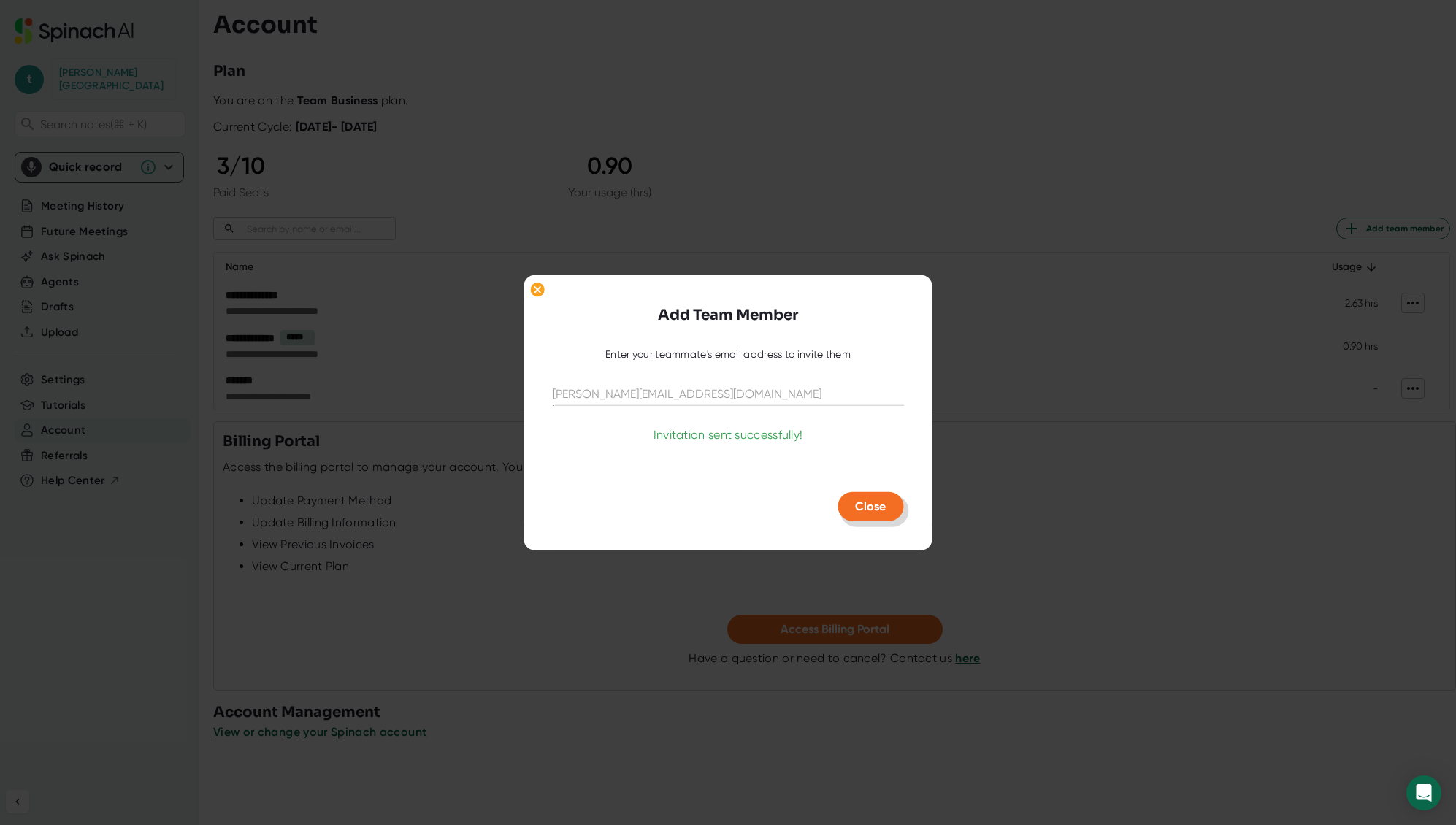
click at [869, 503] on span "Close" at bounding box center [870, 506] width 30 height 14
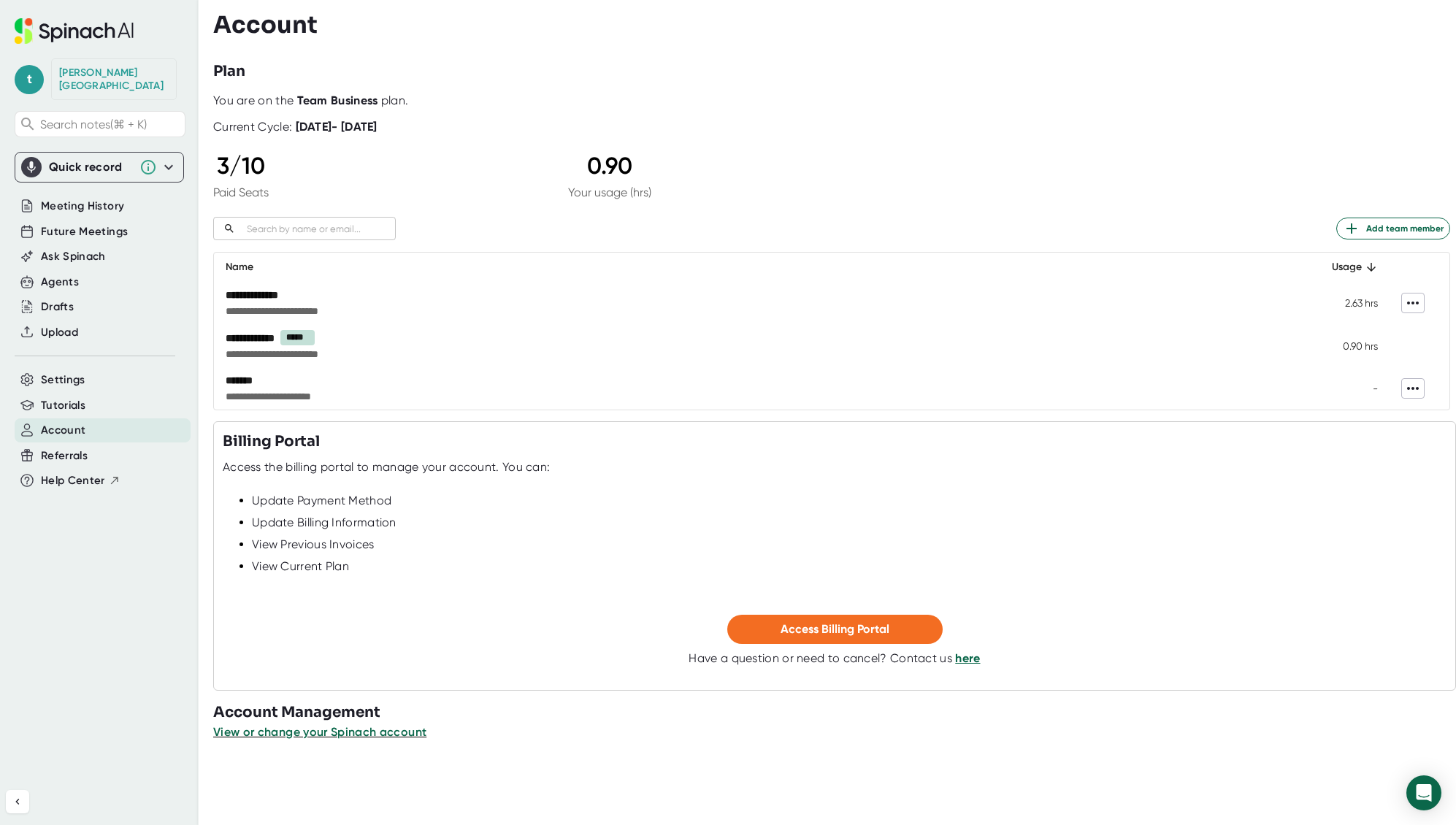
click at [583, 388] on td "**********" at bounding box center [755, 389] width 1084 height 43
click at [74, 397] on span "Tutorials" at bounding box center [63, 405] width 45 height 17
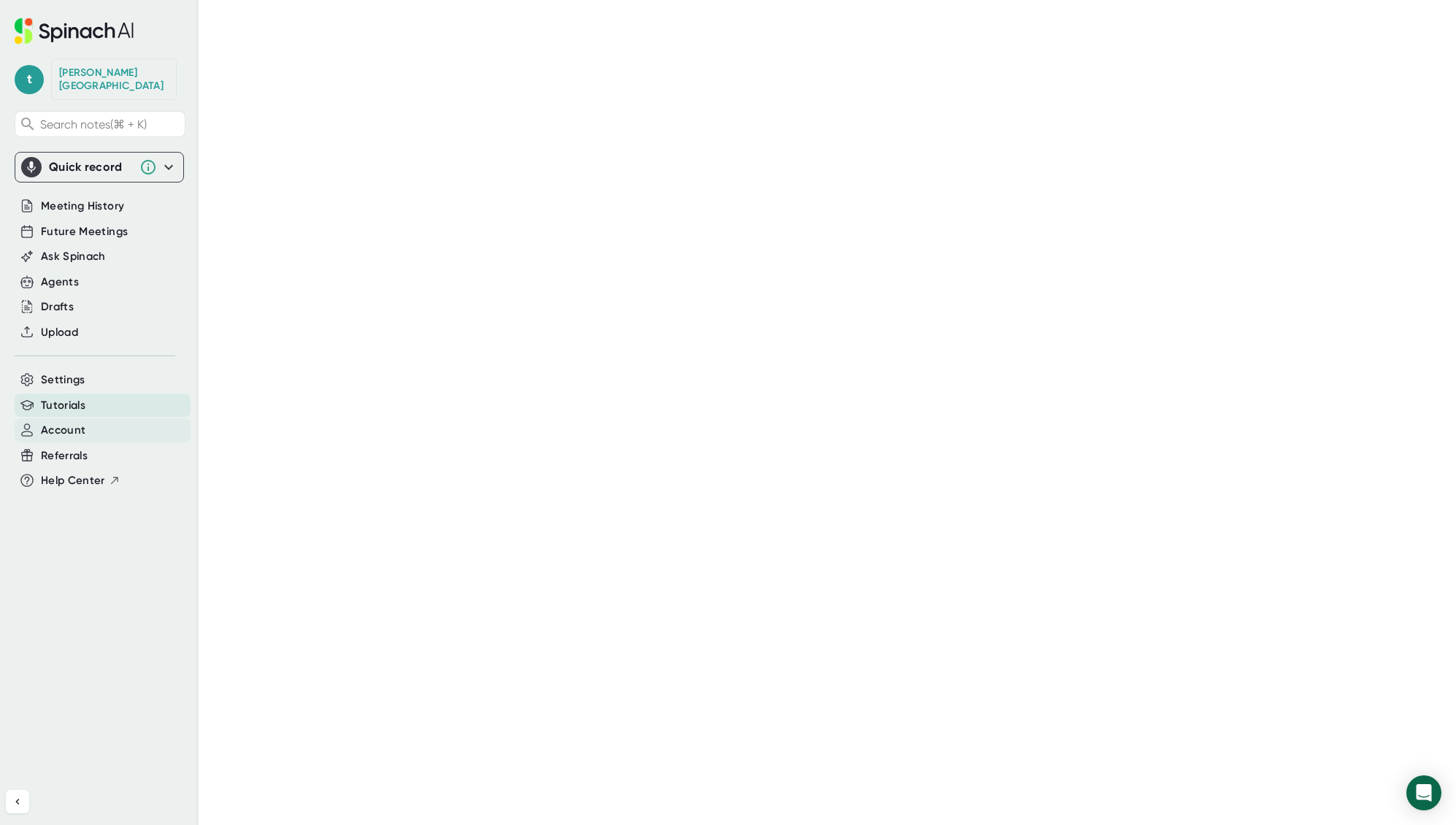
click at [68, 422] on span "Account" at bounding box center [63, 430] width 45 height 17
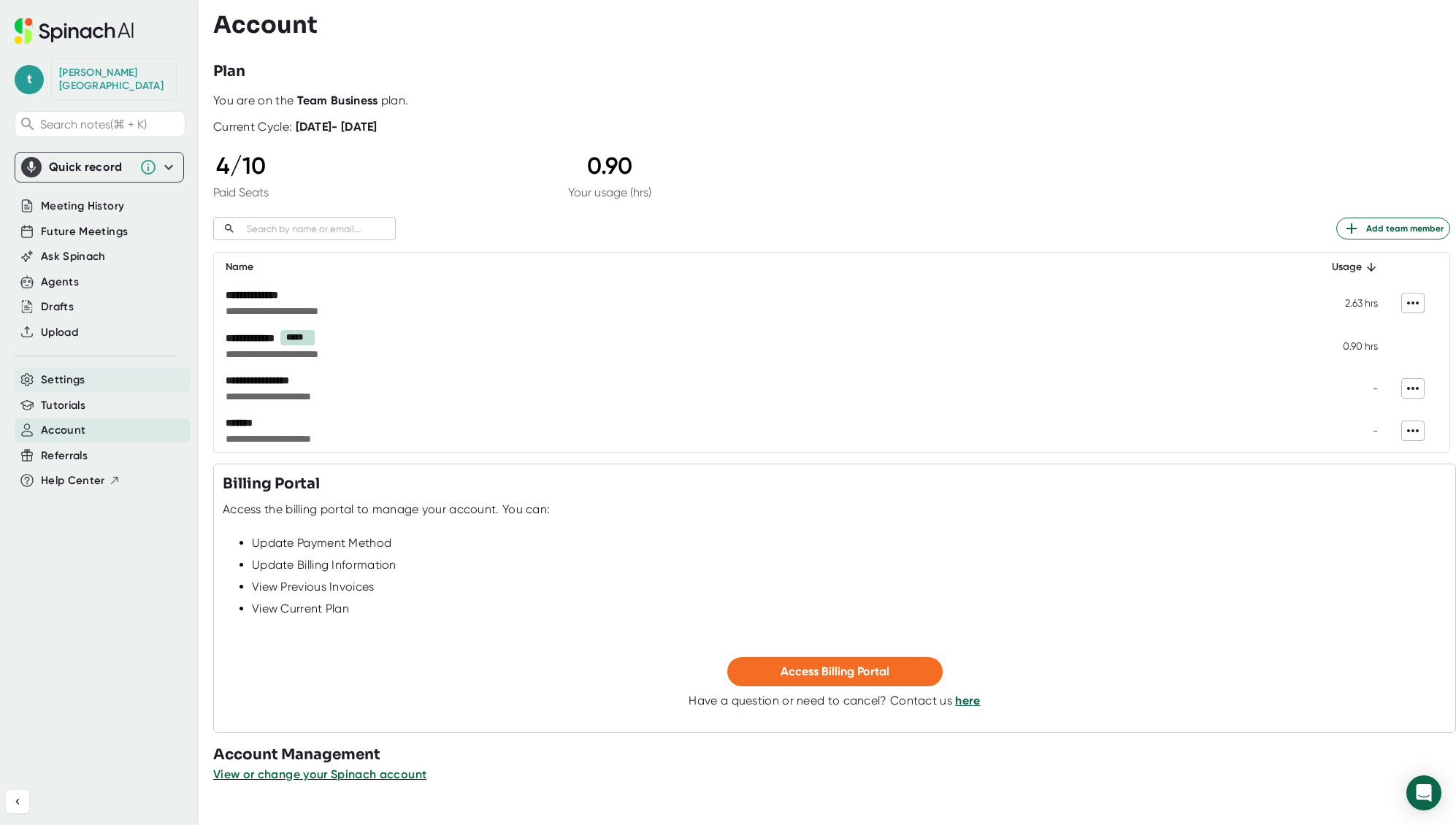
click at [83, 372] on span "Settings" at bounding box center [63, 380] width 45 height 17
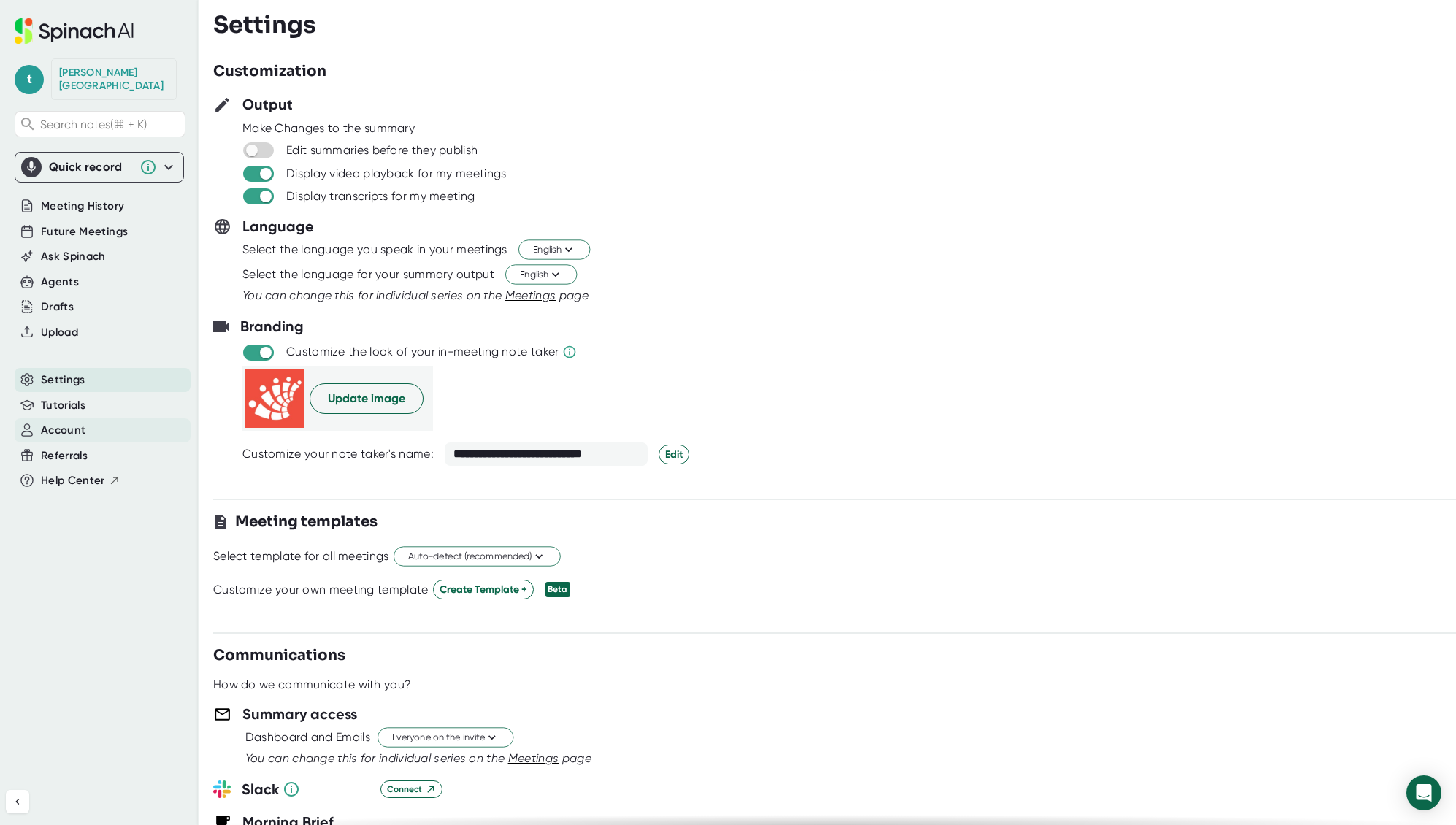
click at [76, 422] on span "Account" at bounding box center [63, 430] width 45 height 17
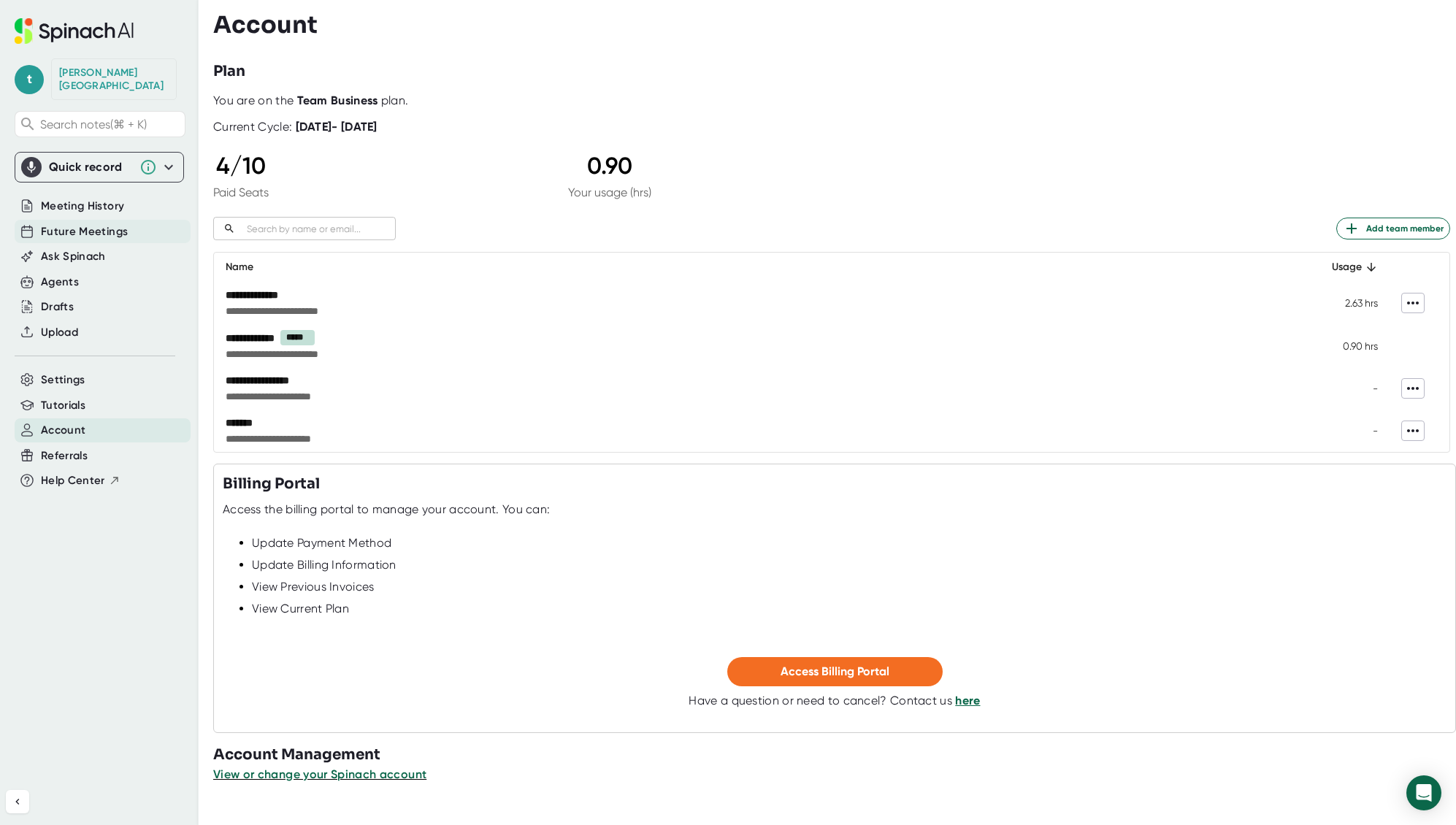
click at [91, 224] on span "Future Meetings" at bounding box center [84, 232] width 87 height 17
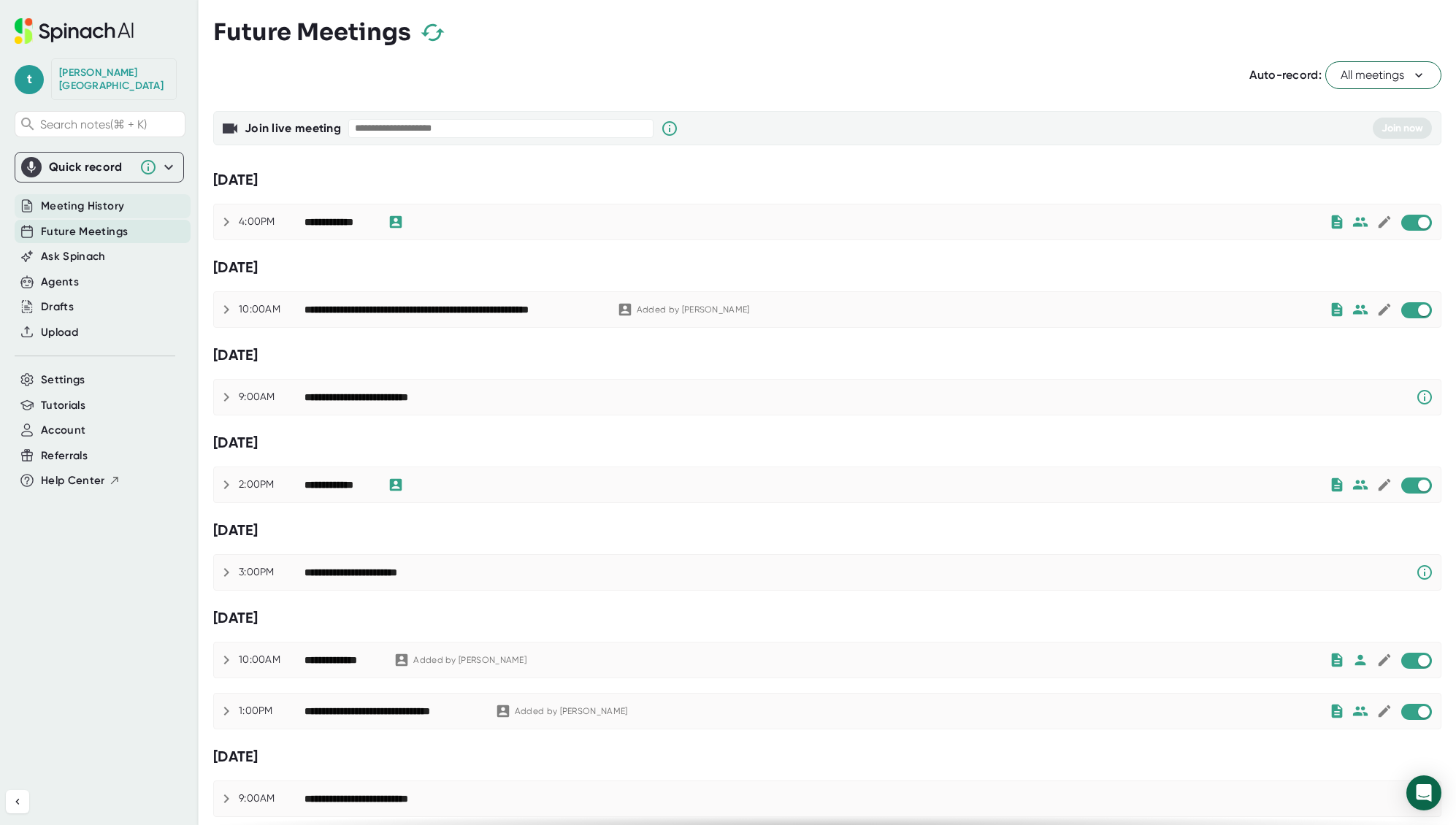
click at [95, 198] on span "Meeting History" at bounding box center [82, 206] width 83 height 17
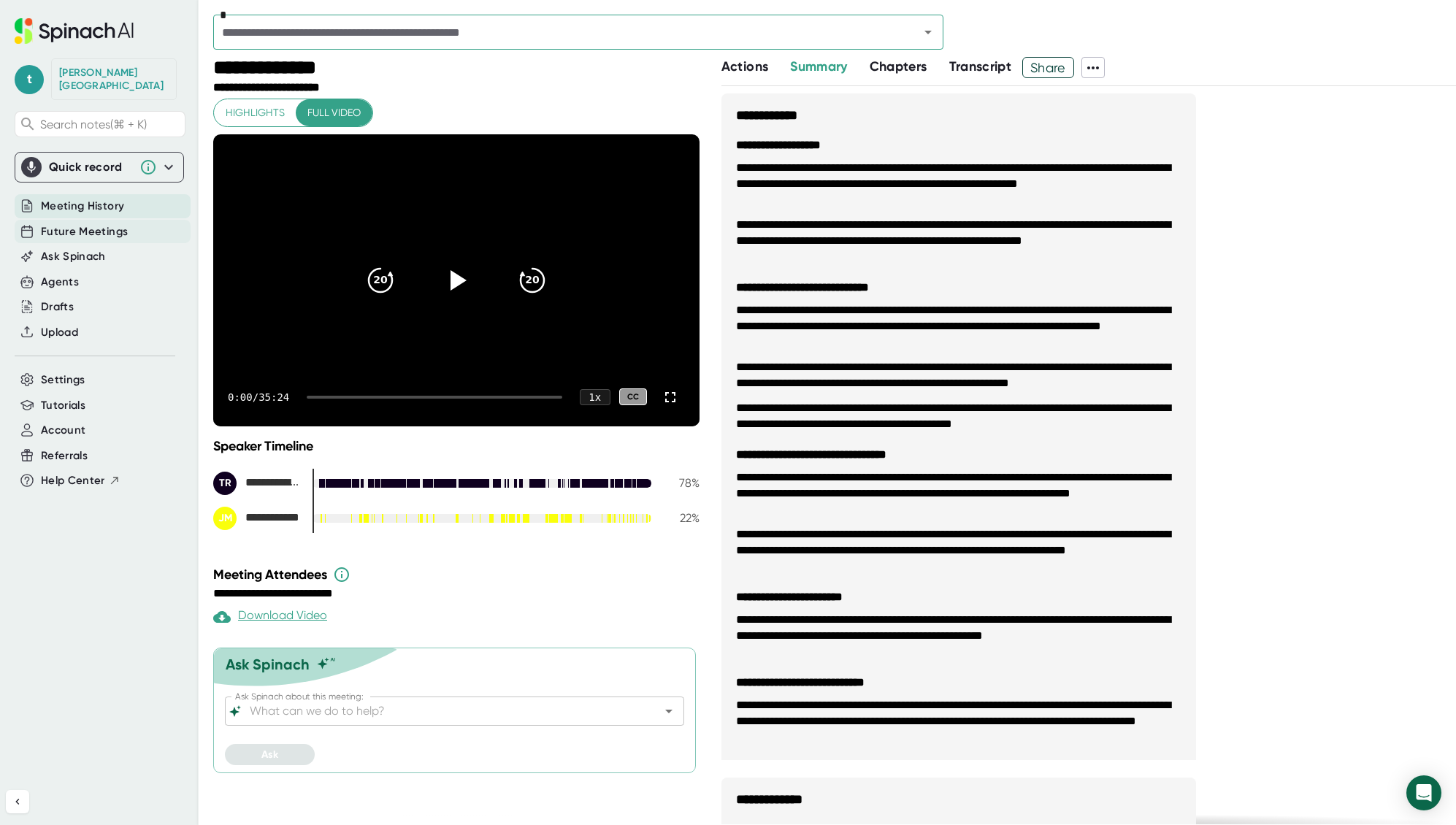
click at [103, 224] on span "Future Meetings" at bounding box center [84, 232] width 87 height 17
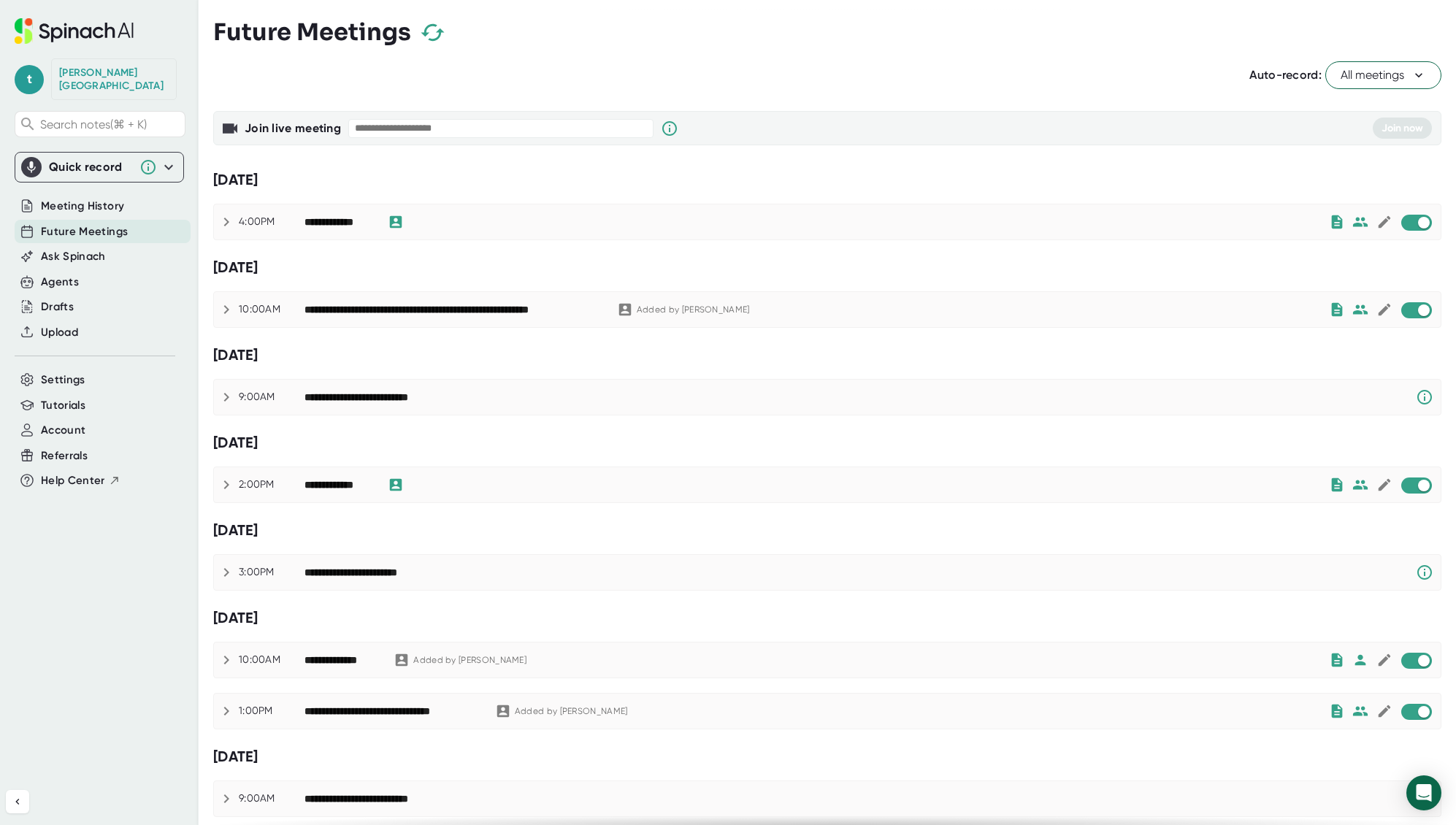
click at [229, 221] on icon at bounding box center [227, 222] width 5 height 9
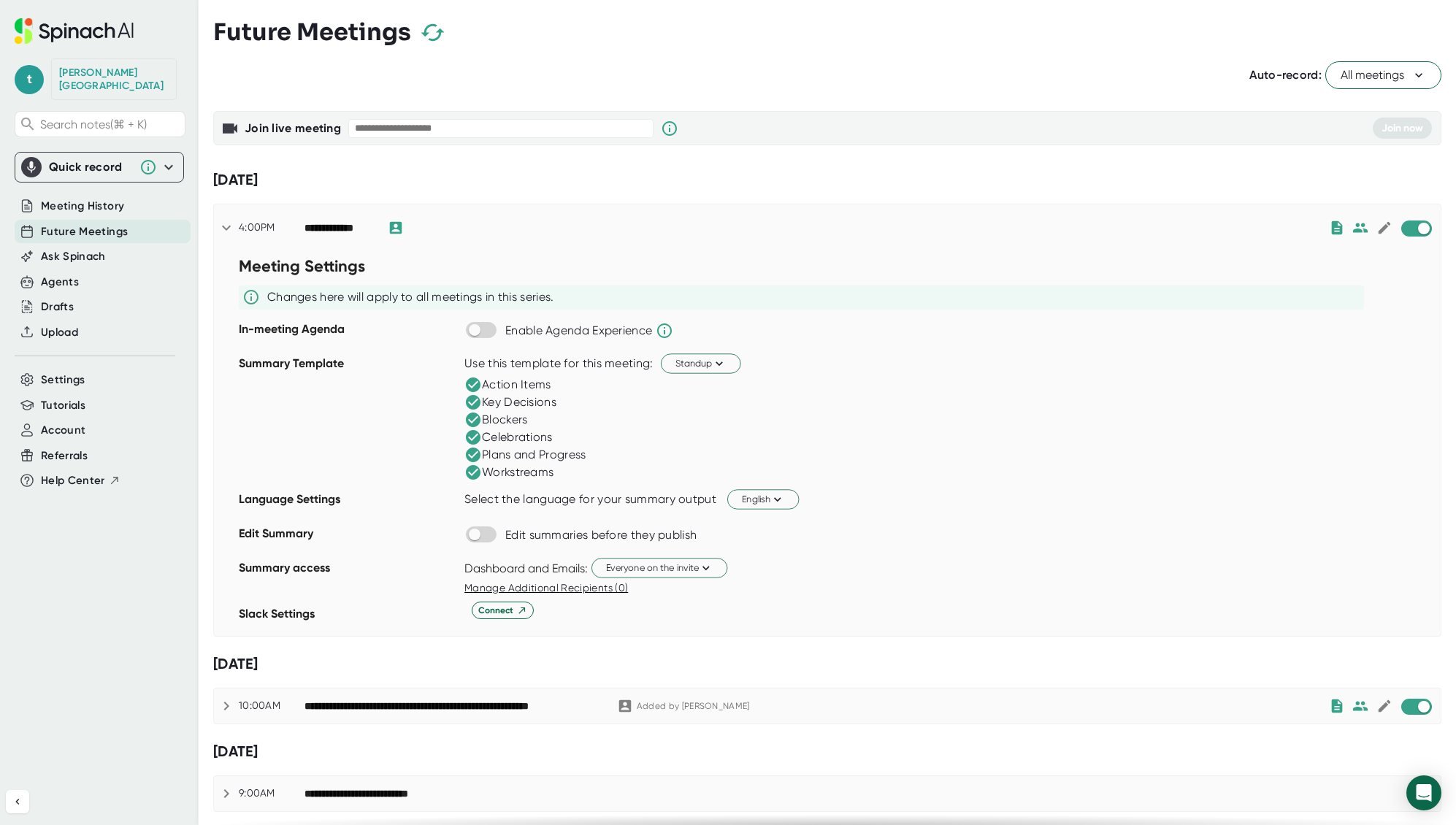
click at [228, 221] on icon at bounding box center [226, 227] width 17 height 17
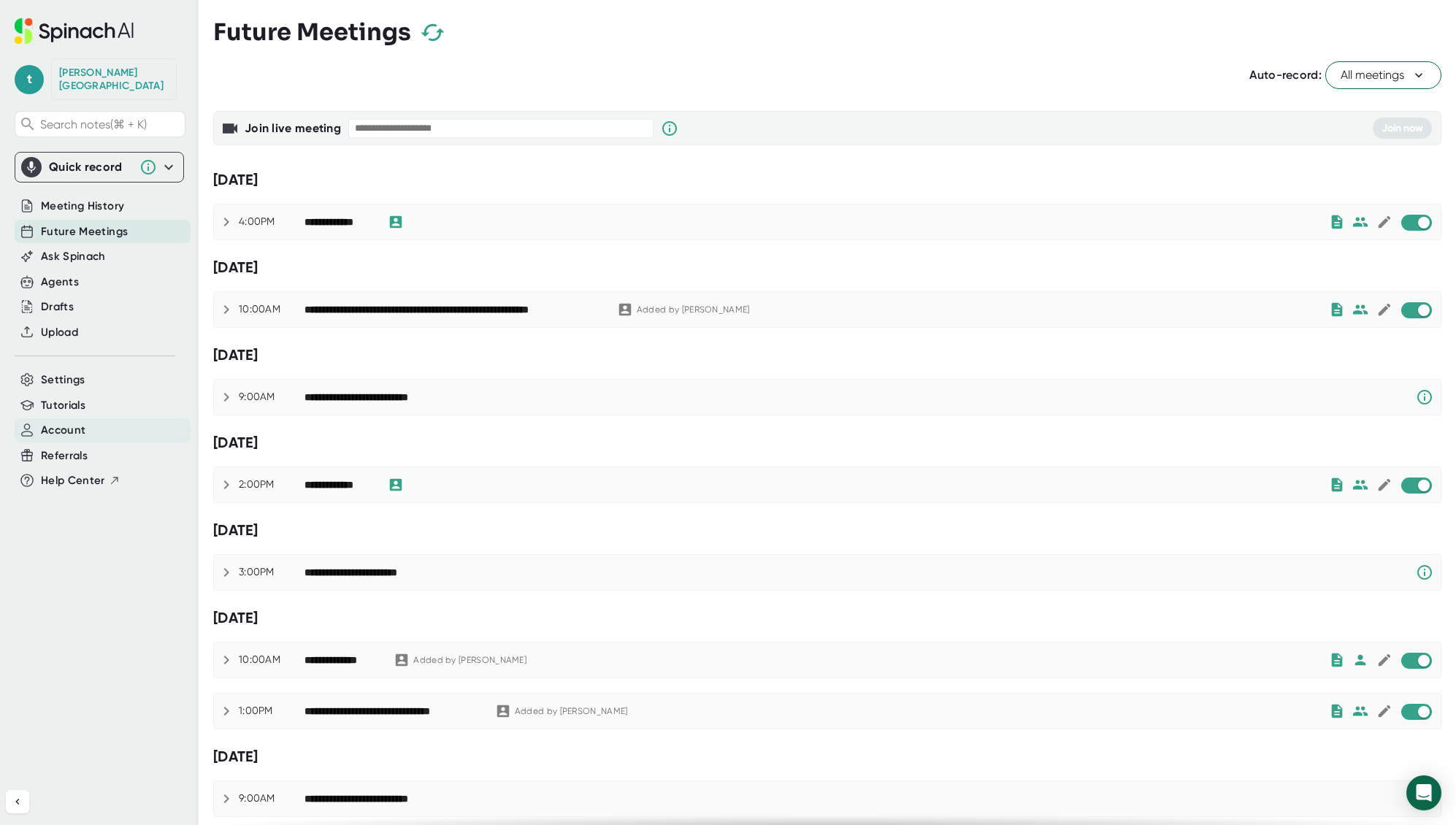
click at [76, 422] on span "Account" at bounding box center [63, 430] width 45 height 17
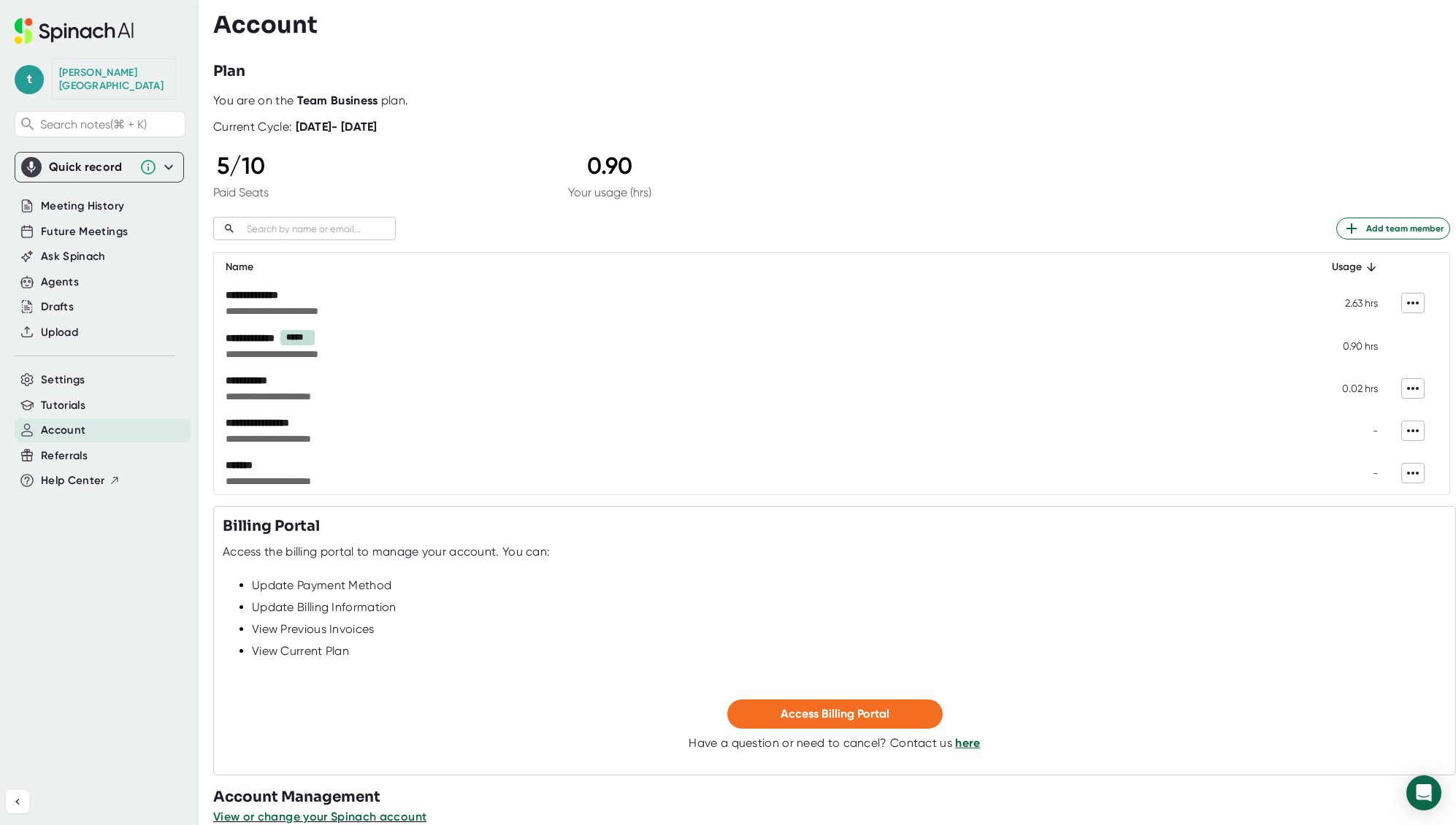
click at [599, 640] on div at bounding box center [849, 640] width 1195 height 8
click at [78, 372] on span "Settings" at bounding box center [63, 380] width 45 height 17
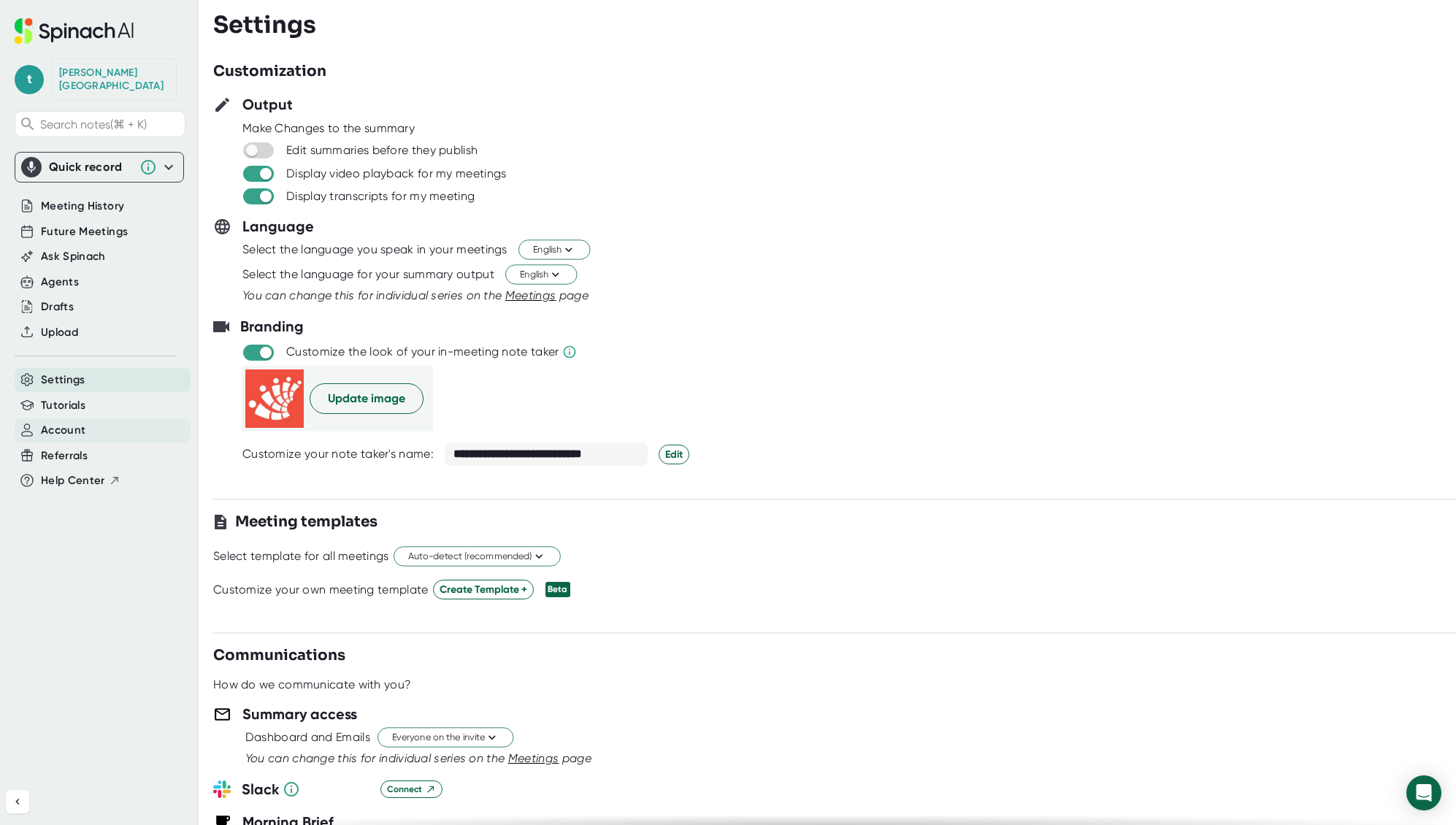
click at [69, 422] on span "Account" at bounding box center [63, 430] width 45 height 17
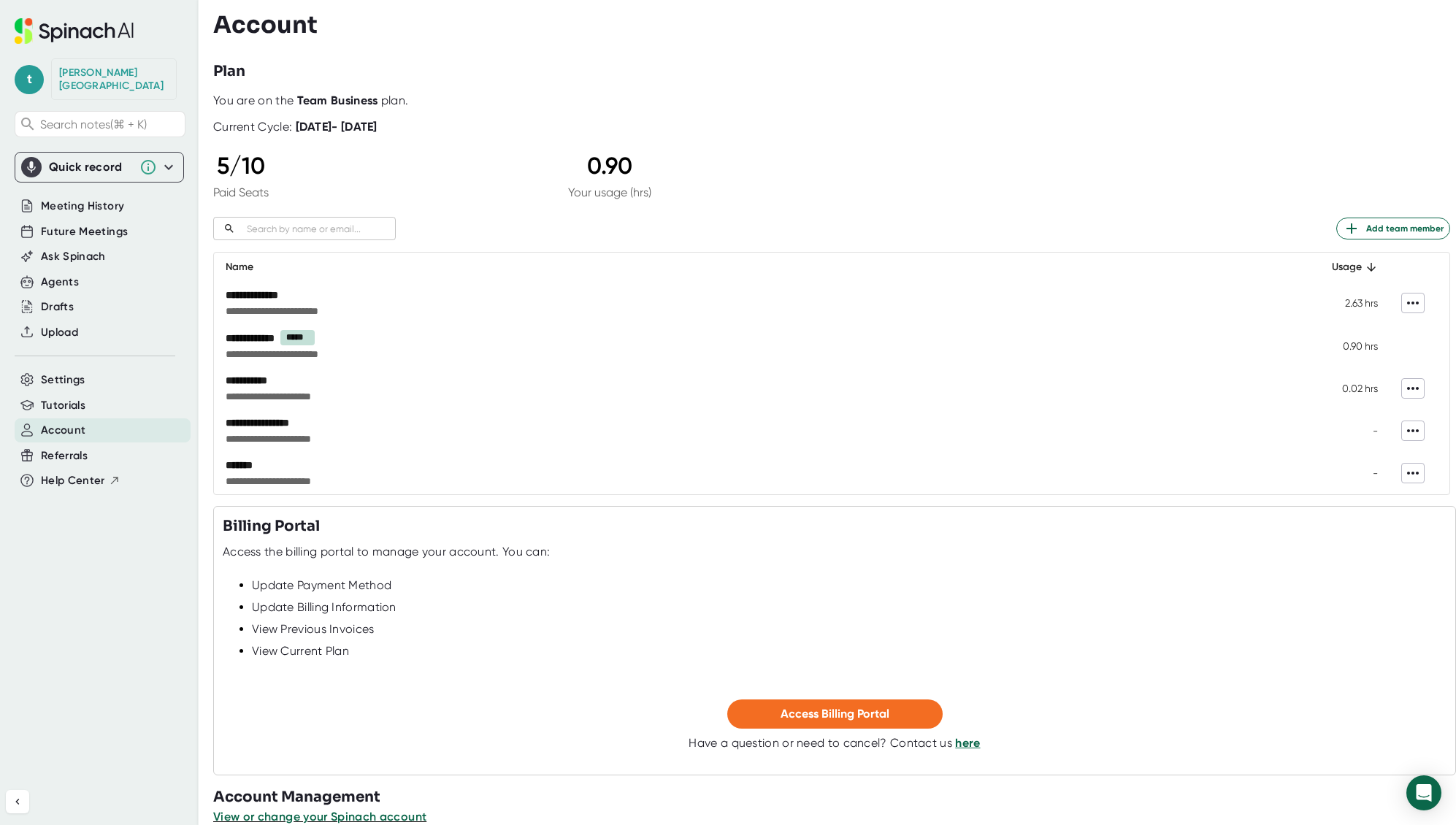
scroll to position [23, 0]
